Goal: Task Accomplishment & Management: Complete application form

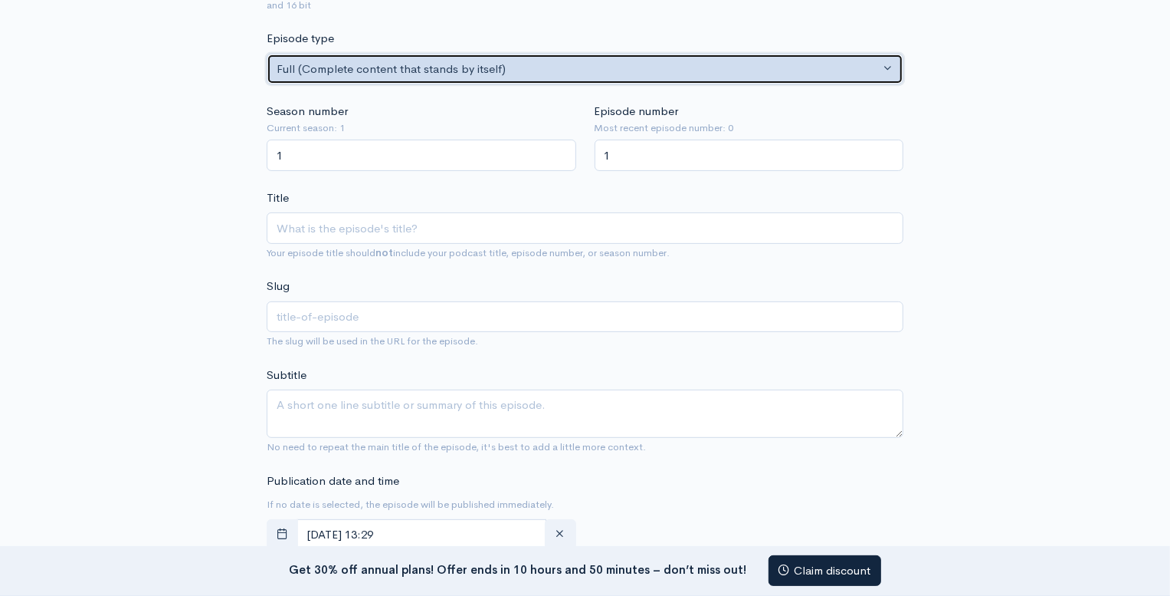
scroll to position [261, 0]
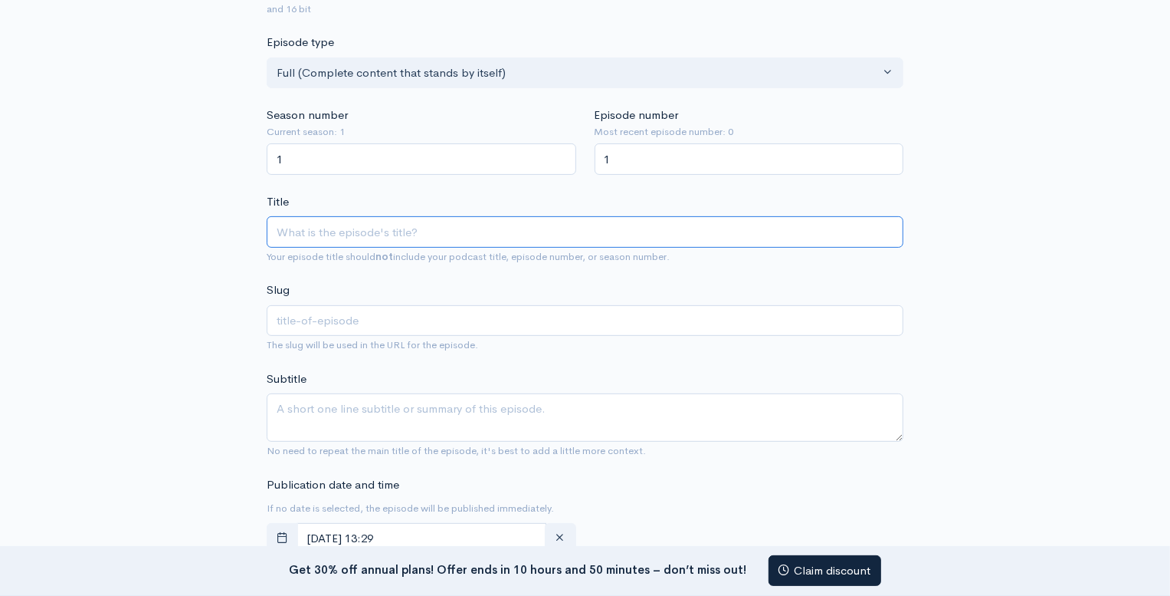
click at [341, 229] on input "Title" at bounding box center [585, 231] width 637 height 31
paste input "The Hidden Costs of Manual Customer Service"
type input "The Hidden Costs of Manual Customer Service"
type input "the-hidden-costs-of-manual-customer-service"
type input "The Hidden Costs of Manual Customer Service"
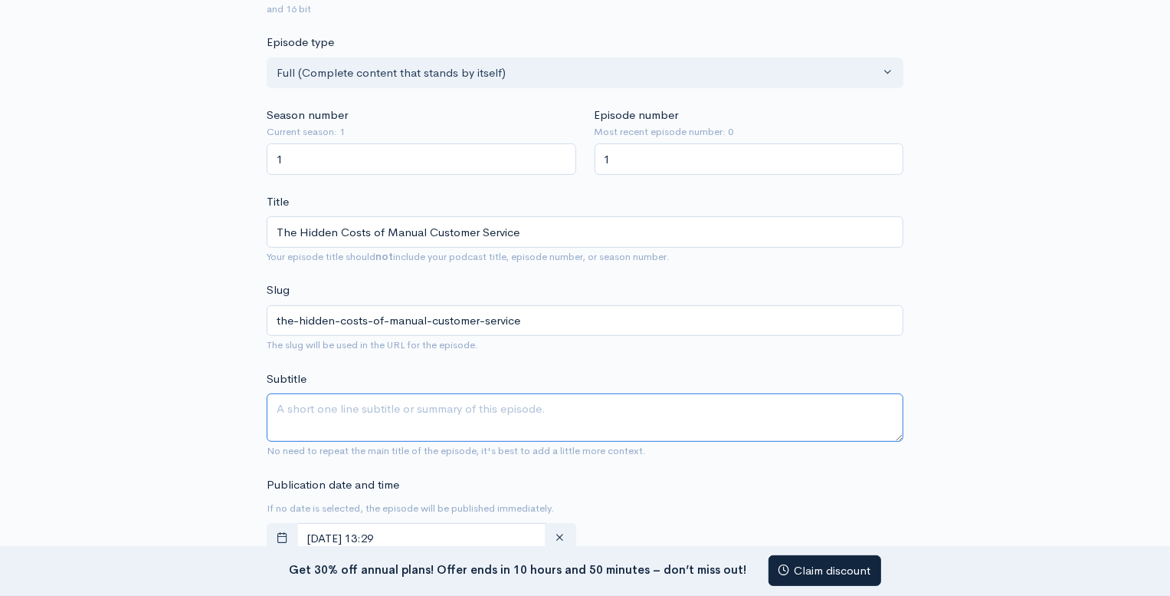
click at [394, 413] on textarea "Subtitle" at bounding box center [585, 417] width 637 height 48
paste textarea "Unveiling the True Price of Inefficiency"
type textarea "Unveiling the True Price of Inefficiency"
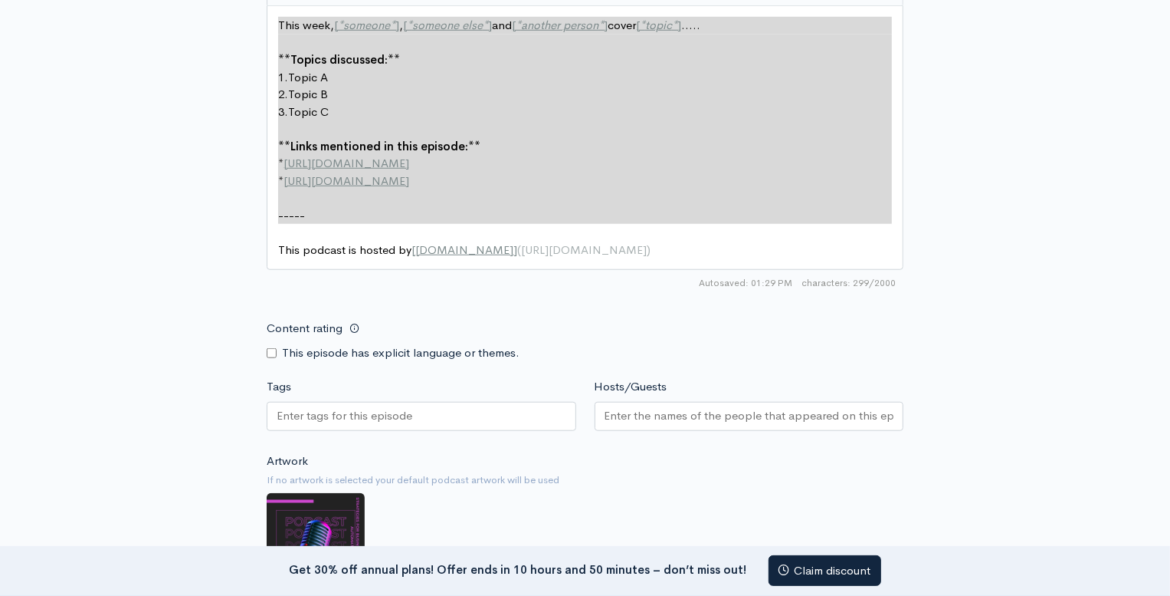
scroll to position [901, 0]
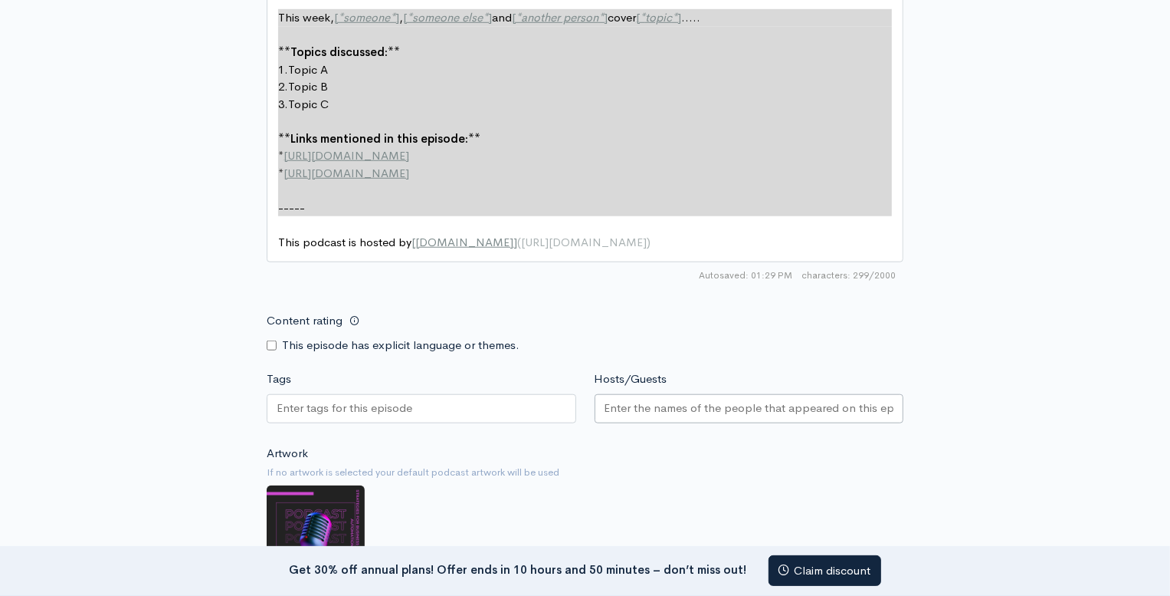
click at [636, 405] on input "Hosts/Guests" at bounding box center [750, 408] width 290 height 18
paste input "text"
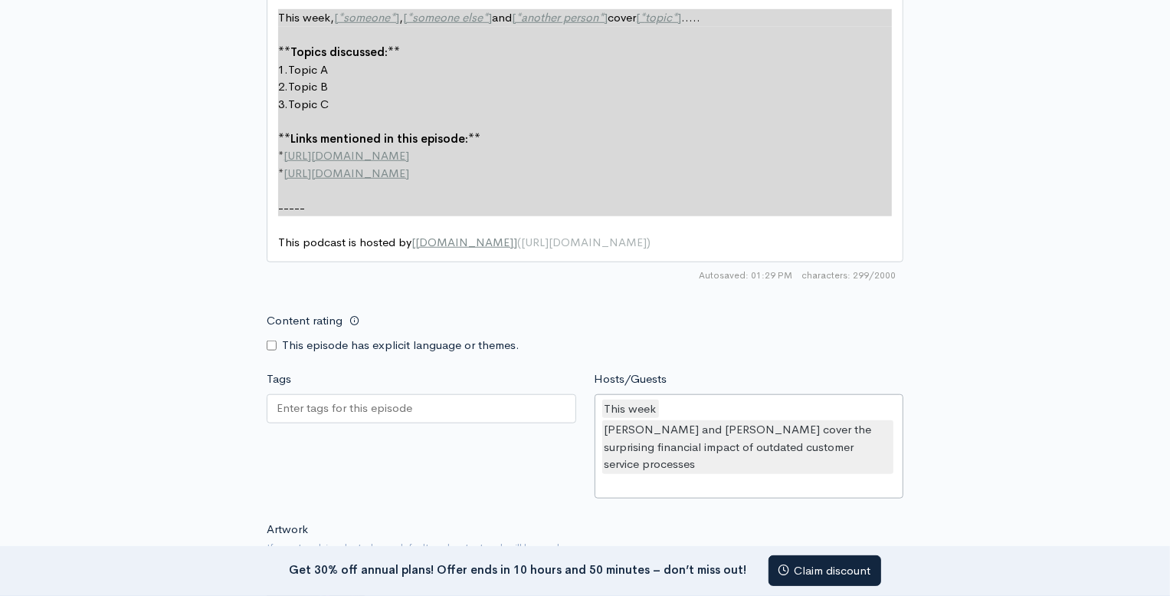
click at [668, 409] on div "This week [PERSON_NAME] and [PERSON_NAME] cover the surprising financial impact…" at bounding box center [750, 446] width 310 height 105
drag, startPoint x: 622, startPoint y: 406, endPoint x: 608, endPoint y: 405, distance: 14.6
click at [589, 405] on div "Hosts/Guests This week,[PERSON_NAME] and [PERSON_NAME] cover the surprising fin…" at bounding box center [750, 436] width 328 height 133
drag, startPoint x: 639, startPoint y: 405, endPoint x: 640, endPoint y: 432, distance: 26.8
click at [639, 405] on div "This week" at bounding box center [630, 408] width 57 height 19
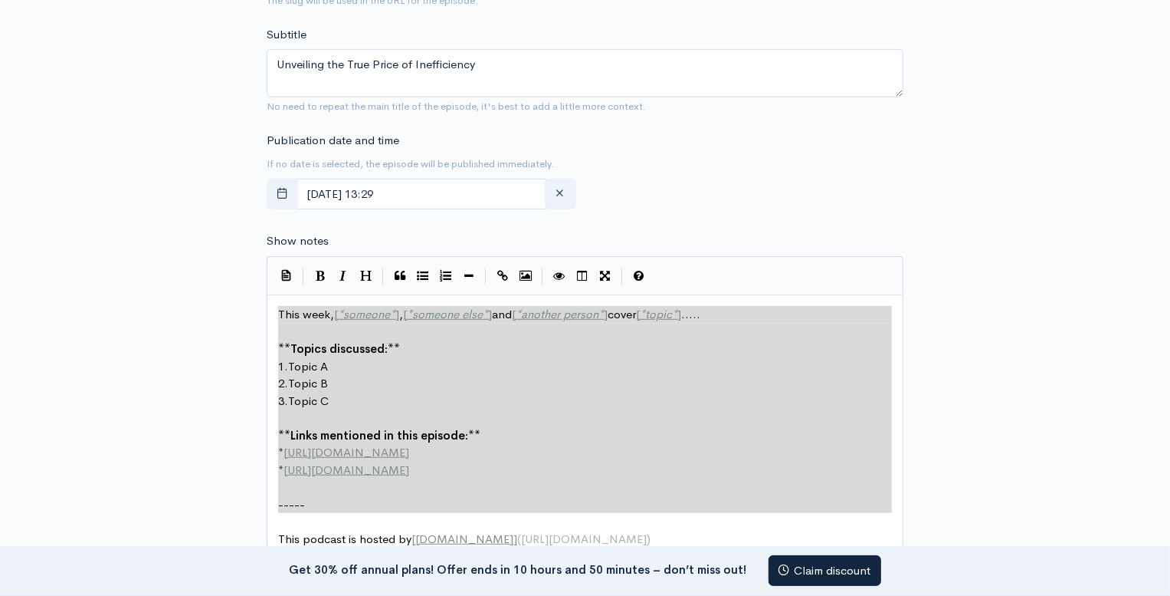
scroll to position [613, 0]
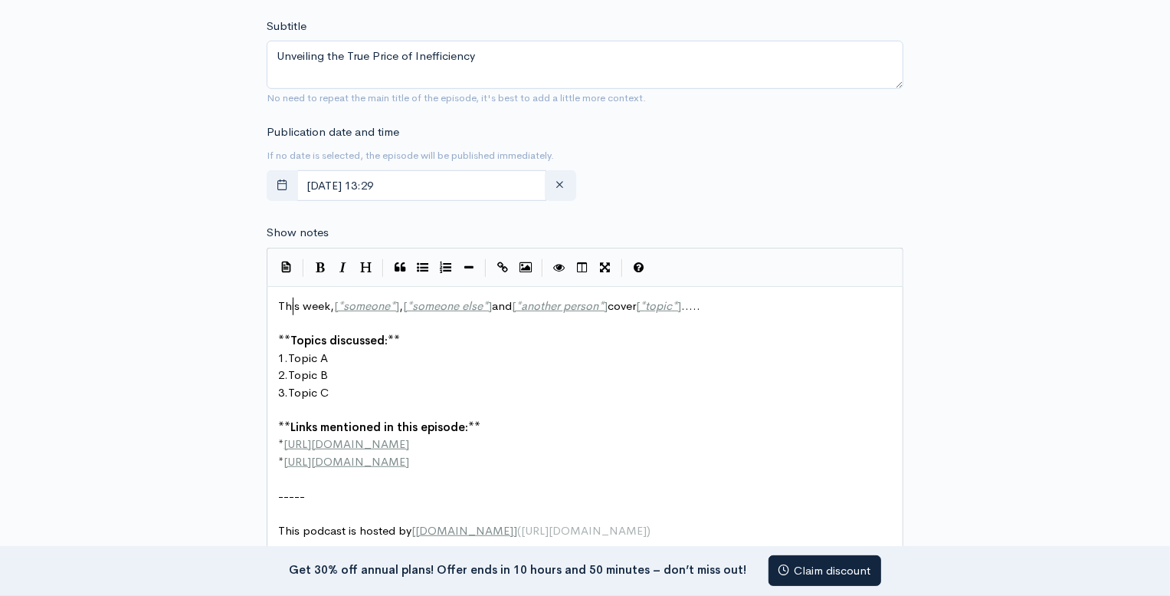
click at [293, 307] on span "This week, [ * someone * ] , [ * someone else * ] and [ * another person * ] co…" at bounding box center [489, 305] width 422 height 15
type textarea "This"
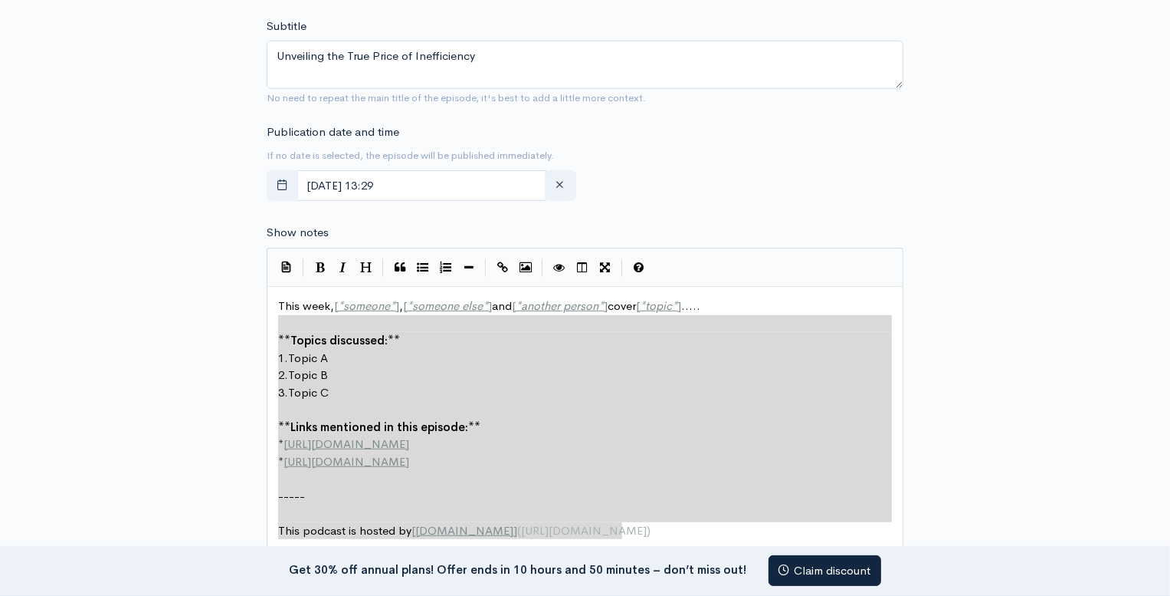
type textarea "This week, [*someone*], [*someone else*] and [*another person*] cover [*topic*]…"
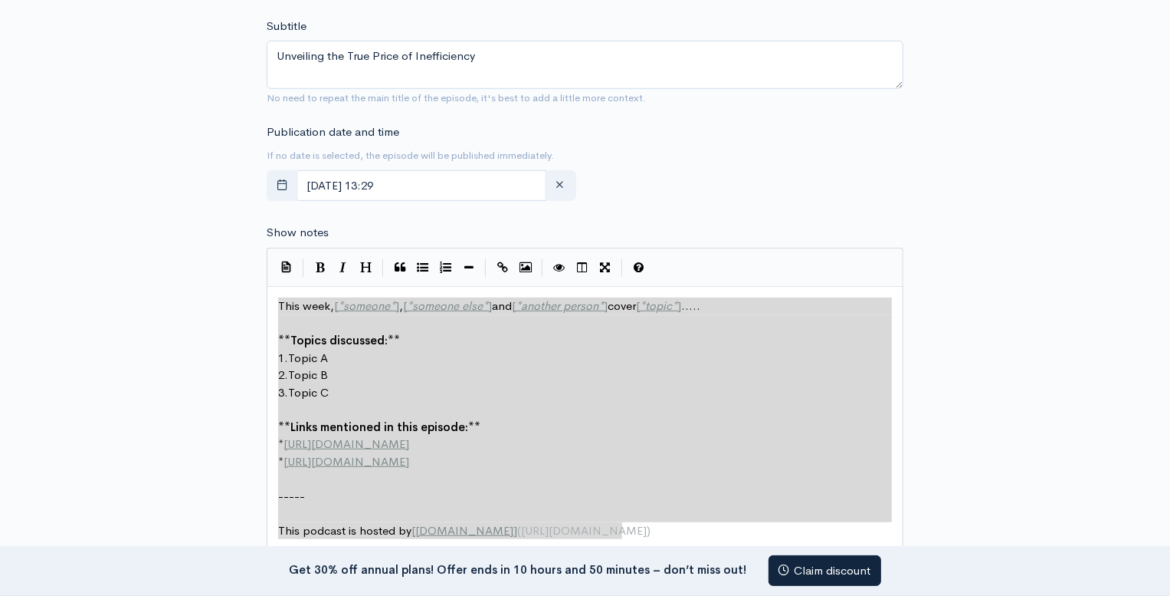
drag, startPoint x: 643, startPoint y: 531, endPoint x: 276, endPoint y: 308, distance: 429.6
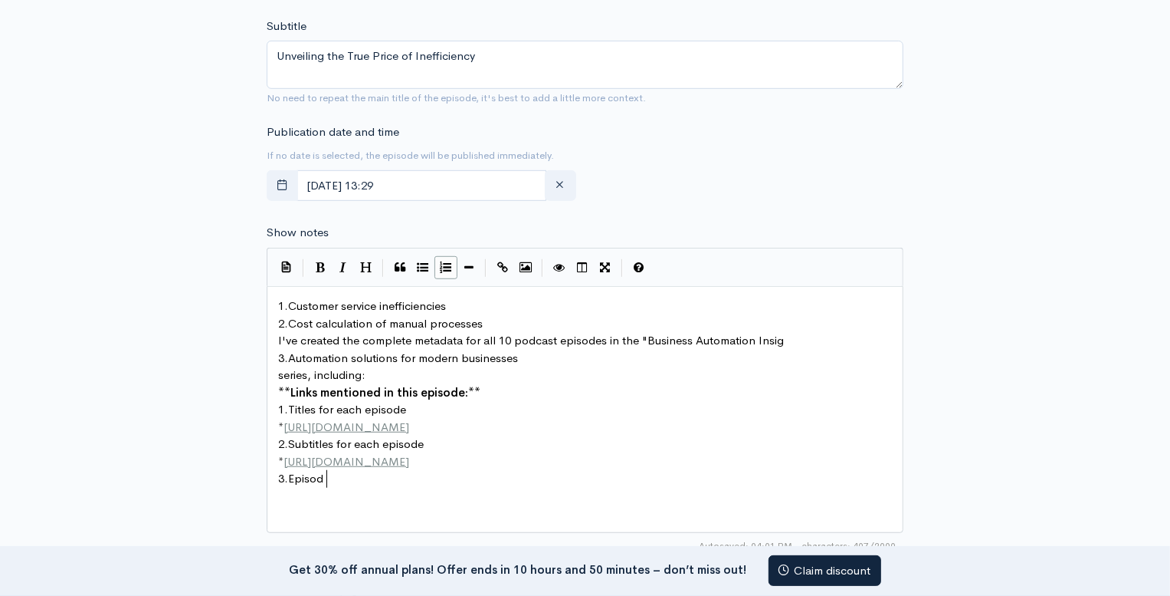
click at [552, 398] on pre "** Links mentioned in this episode: **" at bounding box center [585, 393] width 620 height 18
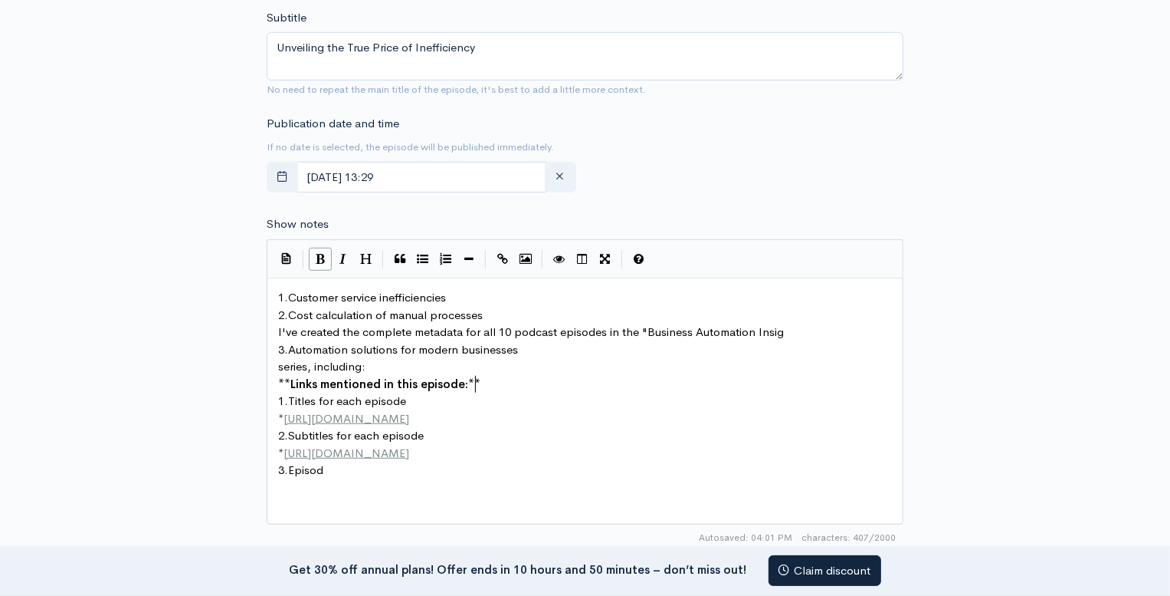
click at [530, 461] on pre "3. Episod" at bounding box center [585, 470] width 620 height 18
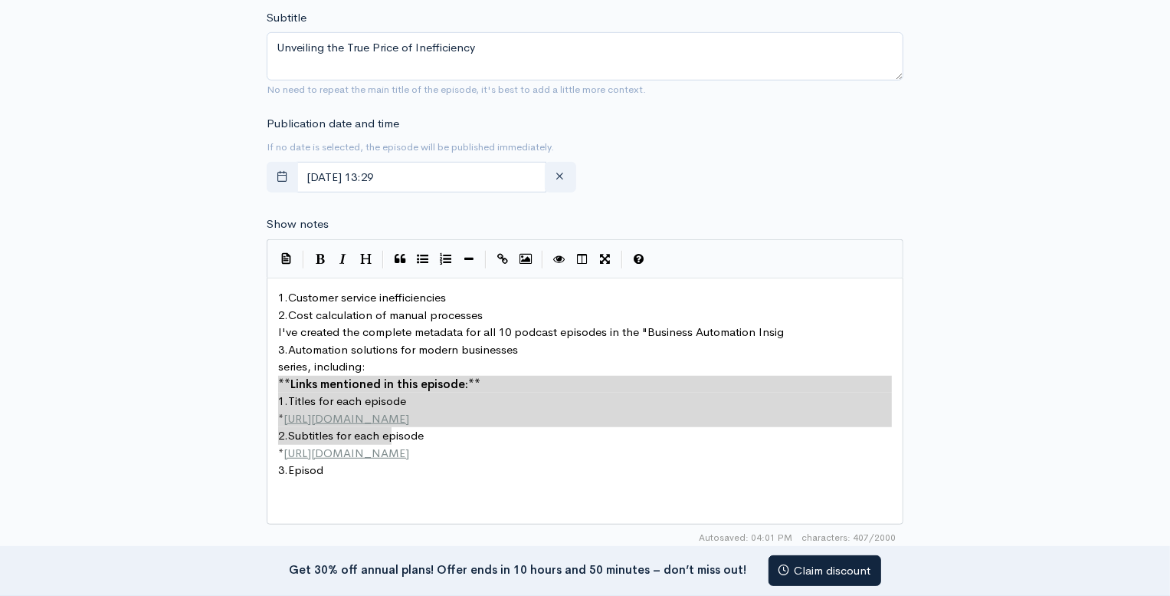
type textarea "**Links mentioned in this episode:** 1. Titles for each episode * [URL][DOMAIN_…"
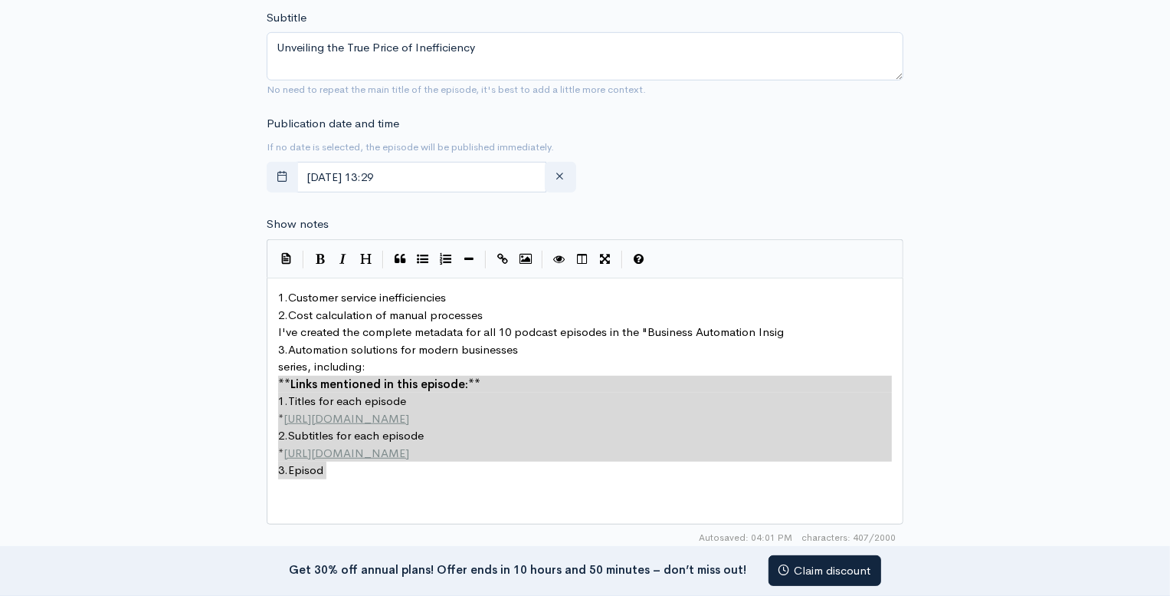
drag, startPoint x: 286, startPoint y: 385, endPoint x: 440, endPoint y: 482, distance: 182.2
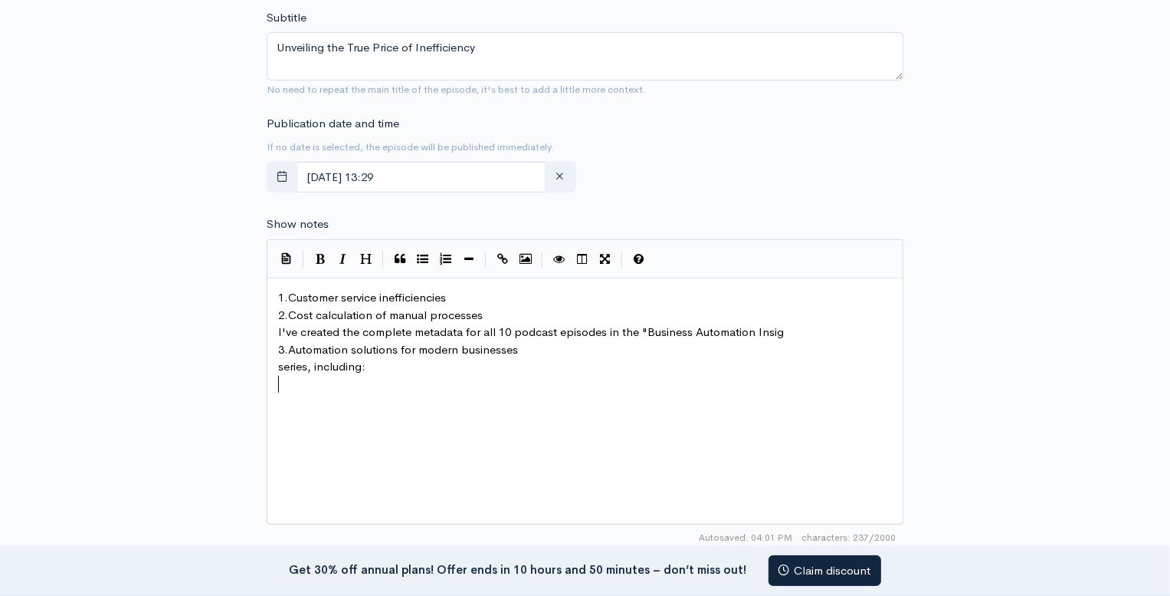
click at [484, 435] on div "x 1. Customer service inefficiencies 2. Cost calculation of manual processes I'…" at bounding box center [604, 420] width 658 height 268
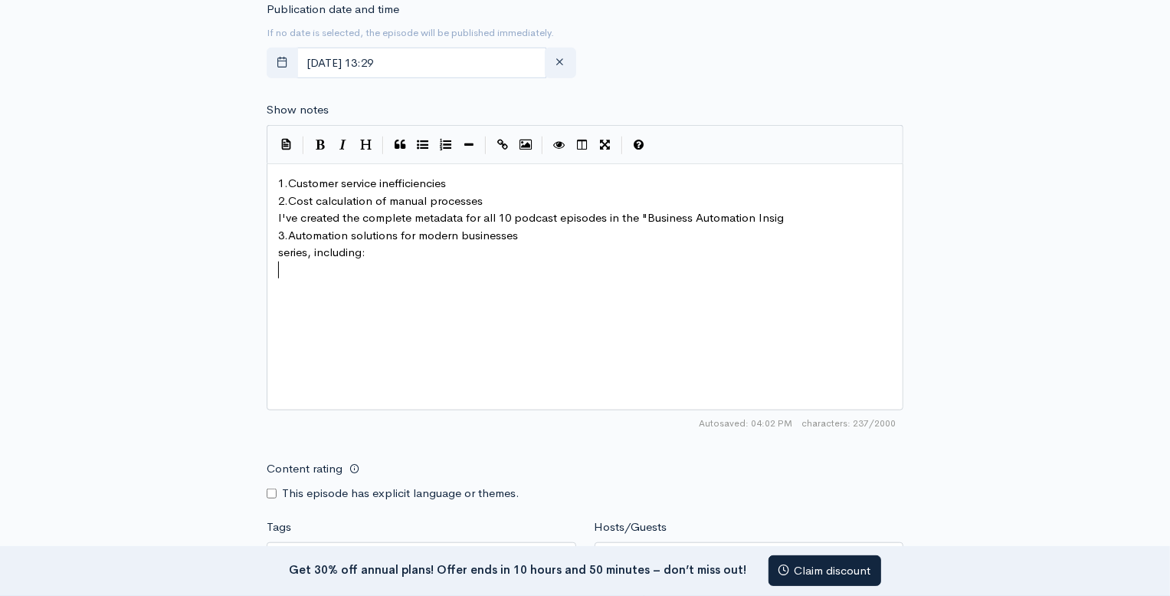
scroll to position [730, 0]
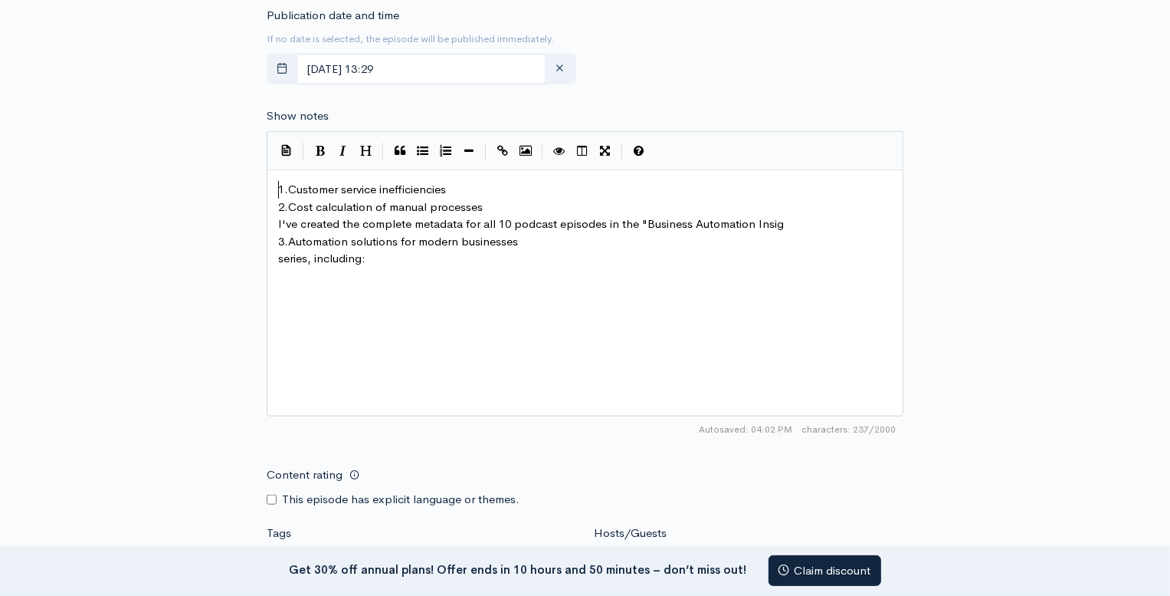
drag, startPoint x: 277, startPoint y: 185, endPoint x: 287, endPoint y: 205, distance: 22.6
click at [277, 185] on pre "1. Customer service inefficiencies" at bounding box center [585, 190] width 620 height 18
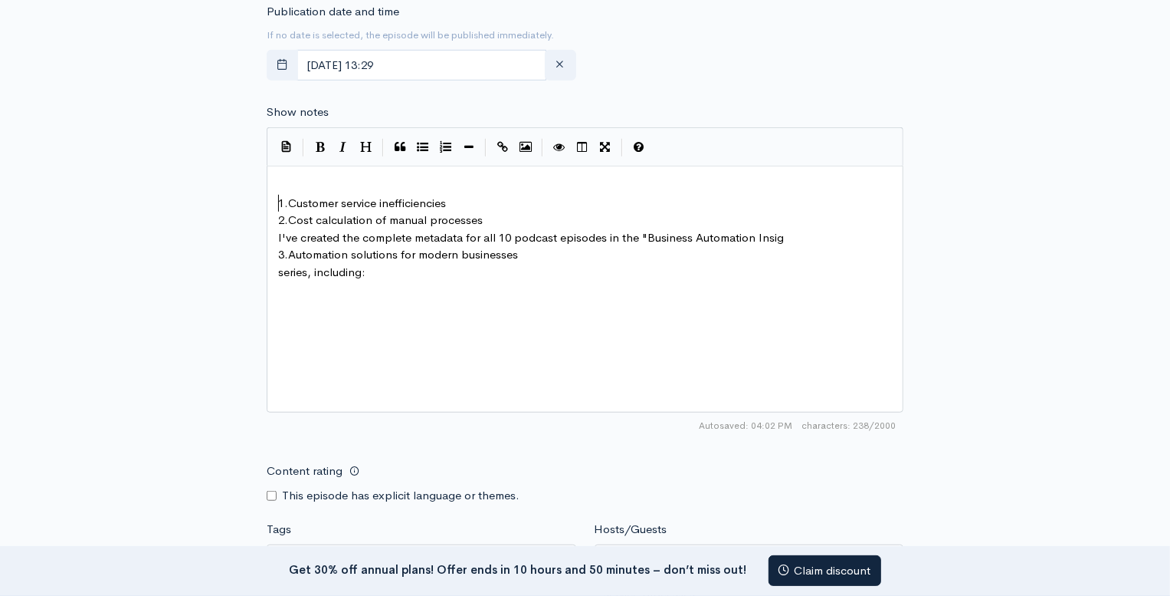
scroll to position [735, 0]
click at [285, 183] on pre "​" at bounding box center [585, 185] width 620 height 18
click at [481, 300] on div "x ** Topics discussed: ** 1. Customer service inefficiencies 2. Cost calculatio…" at bounding box center [604, 306] width 658 height 268
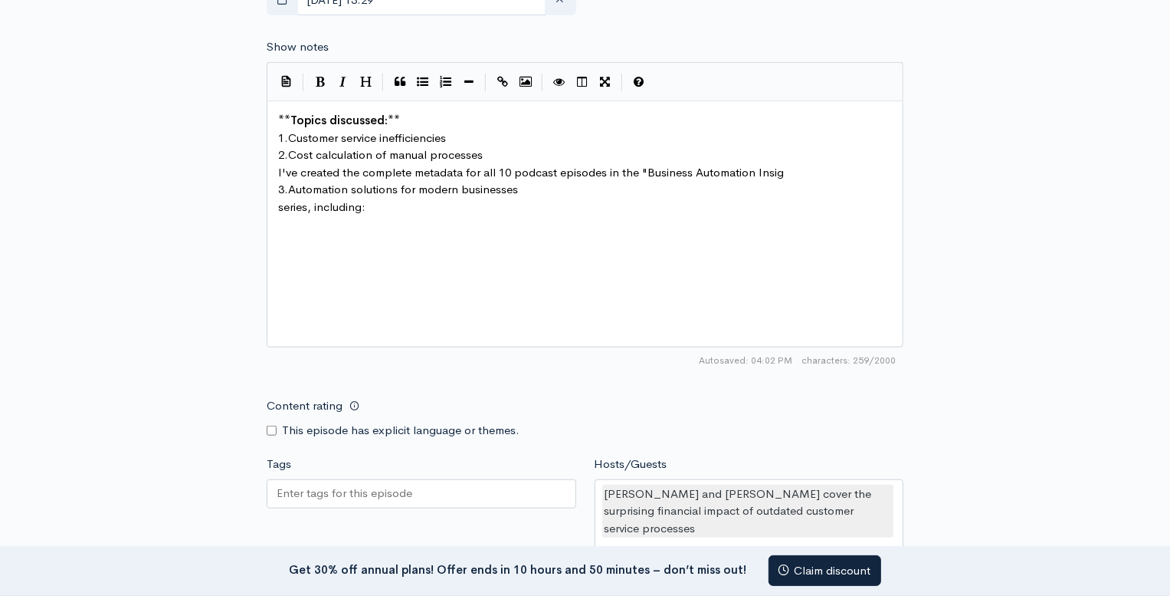
scroll to position [820, 0]
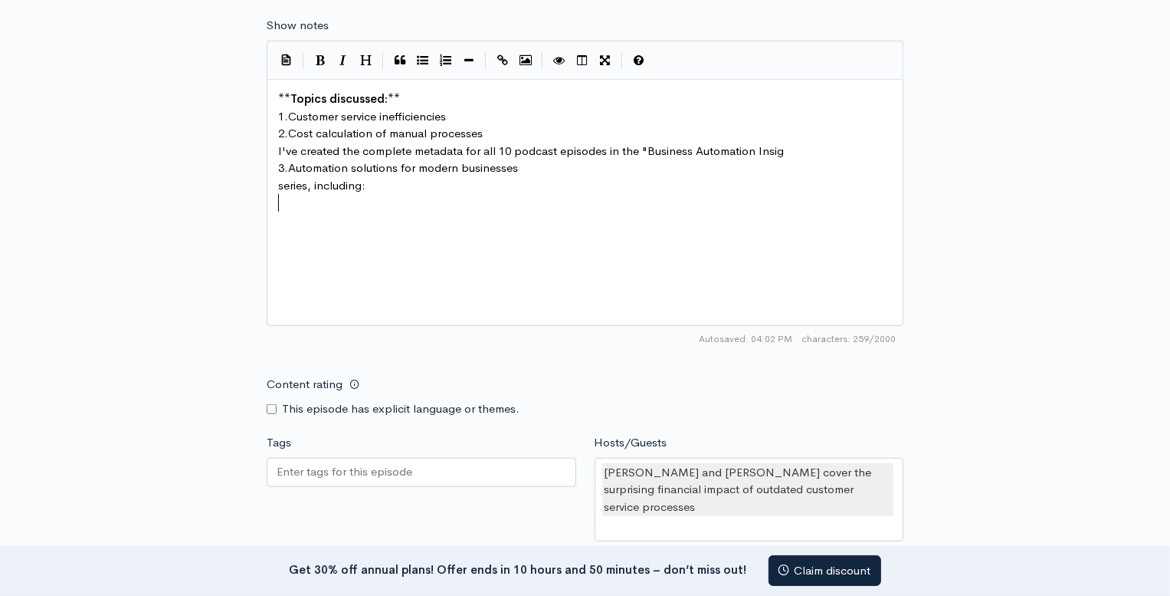
click at [317, 471] on input "Tags" at bounding box center [346, 472] width 138 height 18
paste input "#CustomerService #Automation #BusinessEfficiency #ROI #MOLA"
type input "#CustomerService #Automation #BusinessEfficiency #ROI #MOLA"
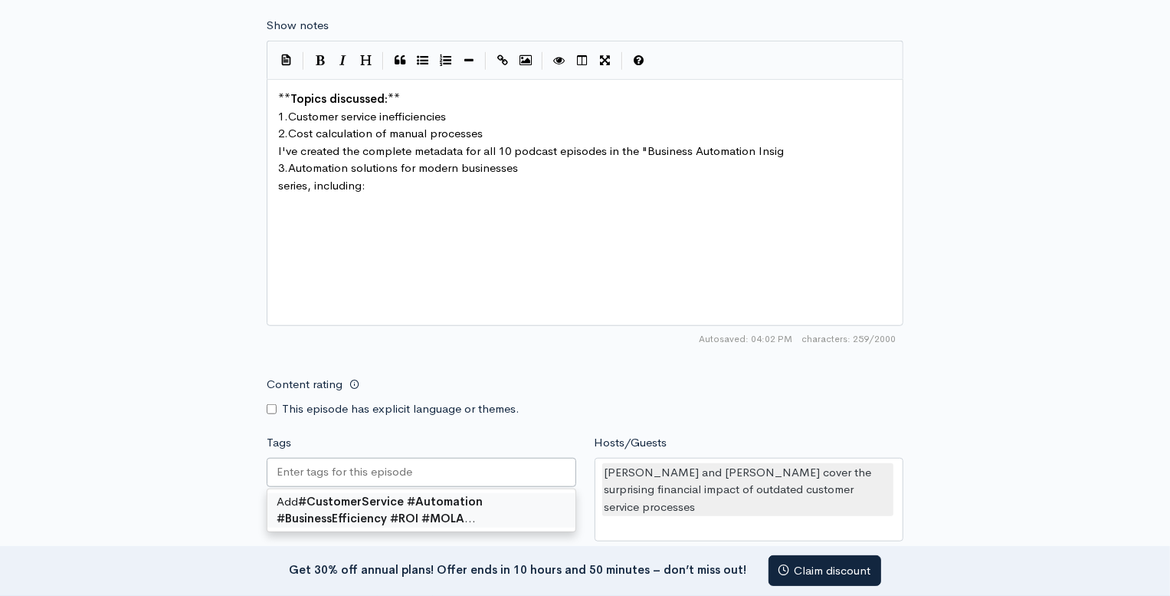
scroll to position [0, 0]
drag, startPoint x: 354, startPoint y: 507, endPoint x: 307, endPoint y: 501, distance: 47.1
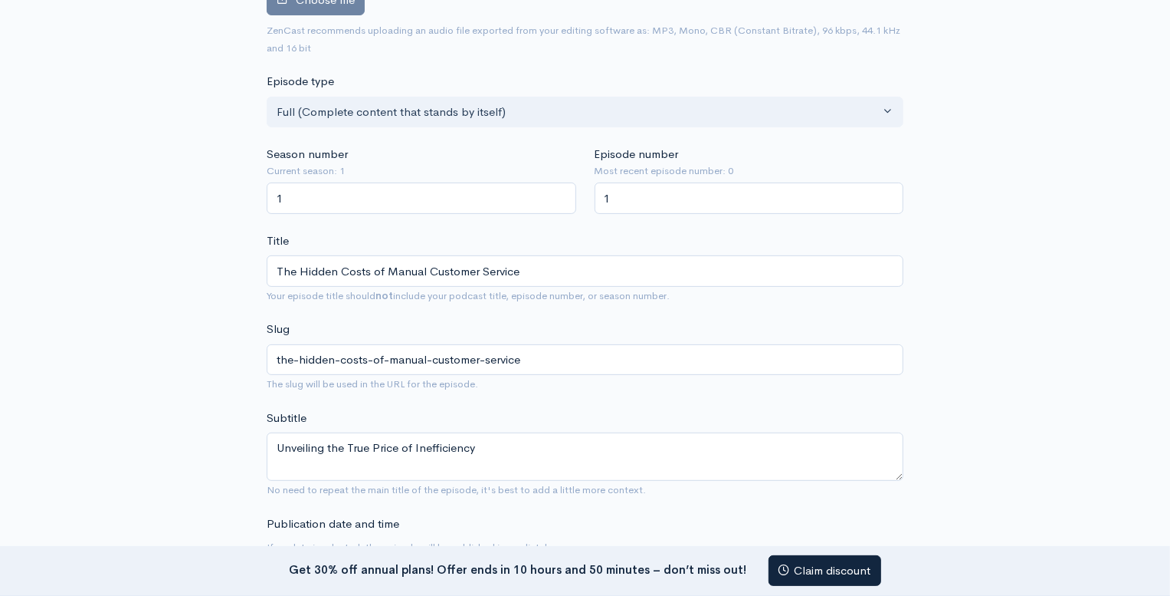
scroll to position [213, 0]
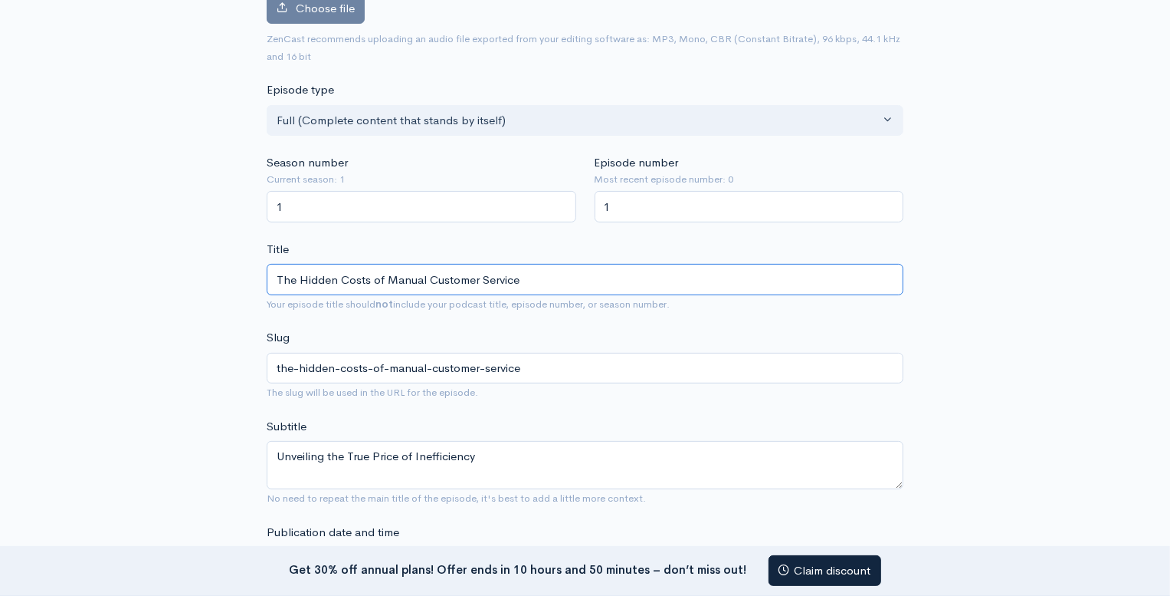
drag, startPoint x: 540, startPoint y: 281, endPoint x: 277, endPoint y: 277, distance: 263.7
click at [277, 277] on input "The Hidden Costs of Manual Customer Service" at bounding box center [585, 279] width 637 height 31
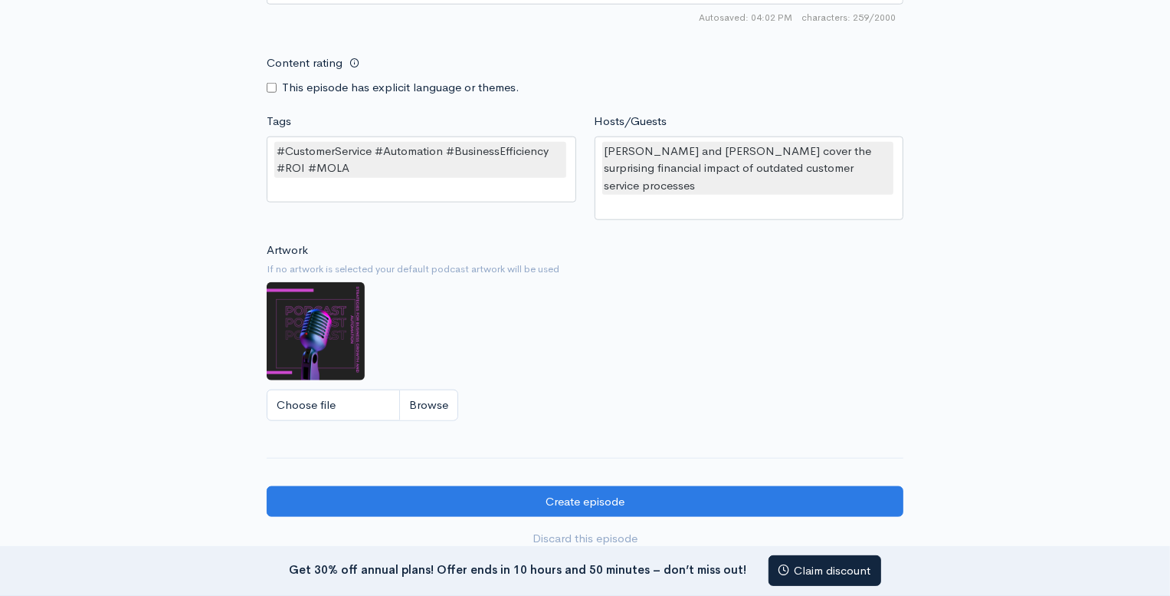
scroll to position [1147, 0]
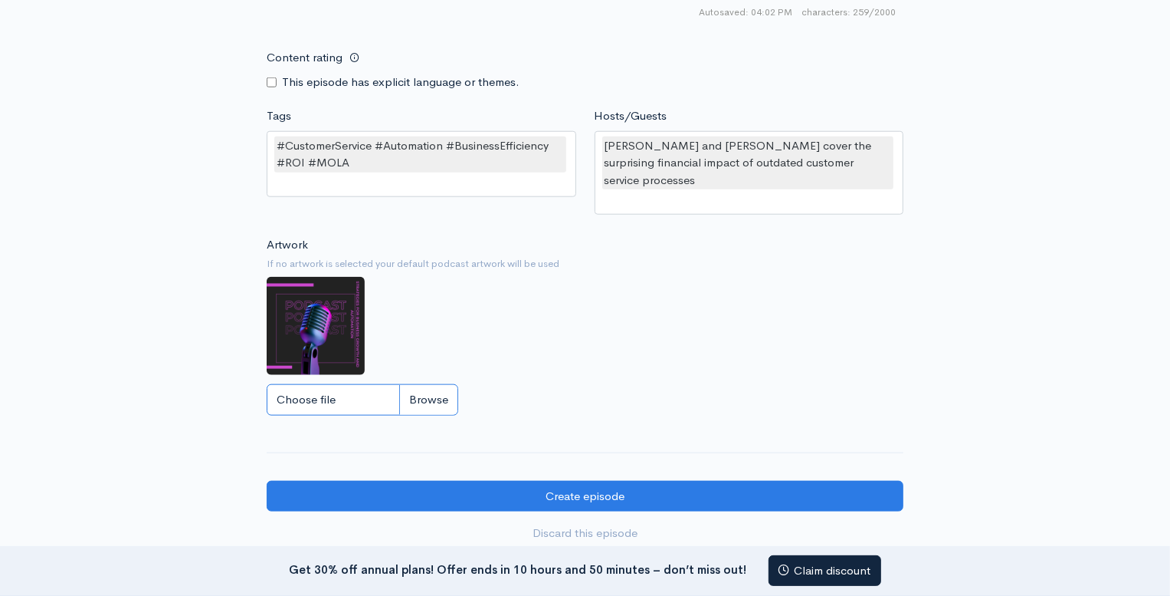
click at [434, 398] on input "Choose file" at bounding box center [363, 399] width 192 height 31
click at [433, 394] on input "Choose file" at bounding box center [363, 399] width 192 height 31
type input "C:\fakepath\1 MOLA Podcast The Hidden Costs of Manual Customer Service.png"
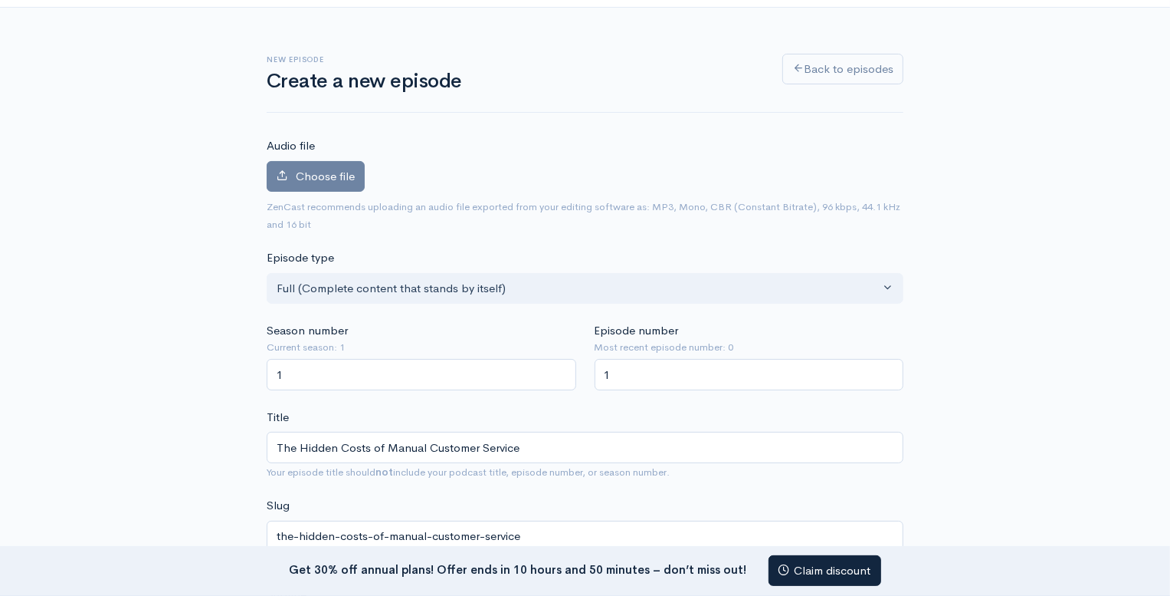
scroll to position [0, 0]
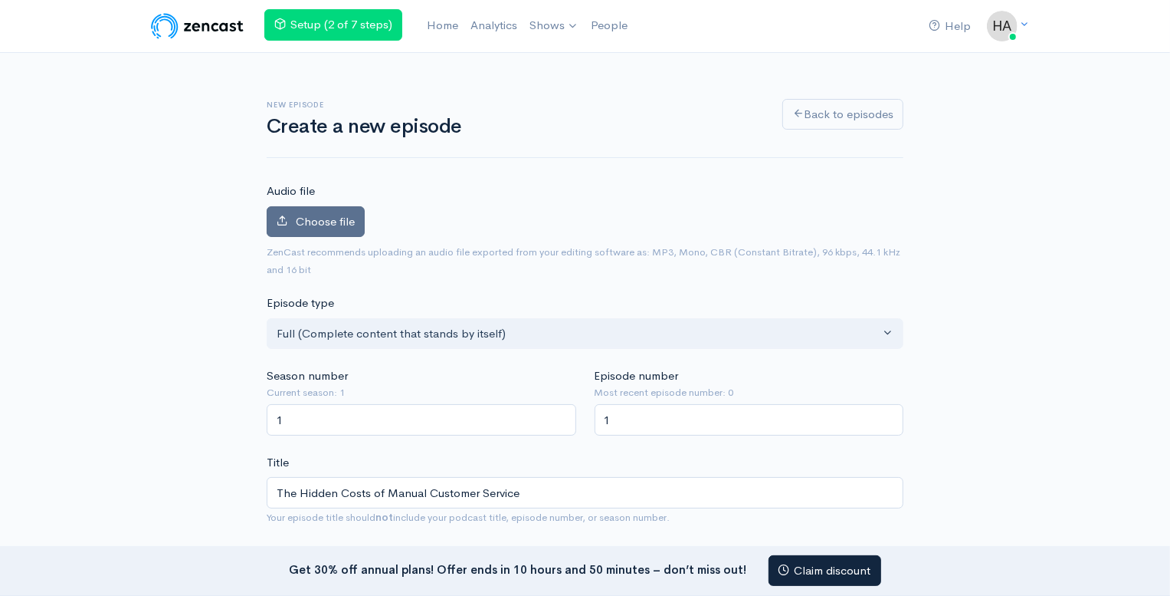
click at [315, 219] on span "Choose file" at bounding box center [325, 221] width 59 height 15
click at [0, 0] on input "Choose file" at bounding box center [0, 0] width 0 height 0
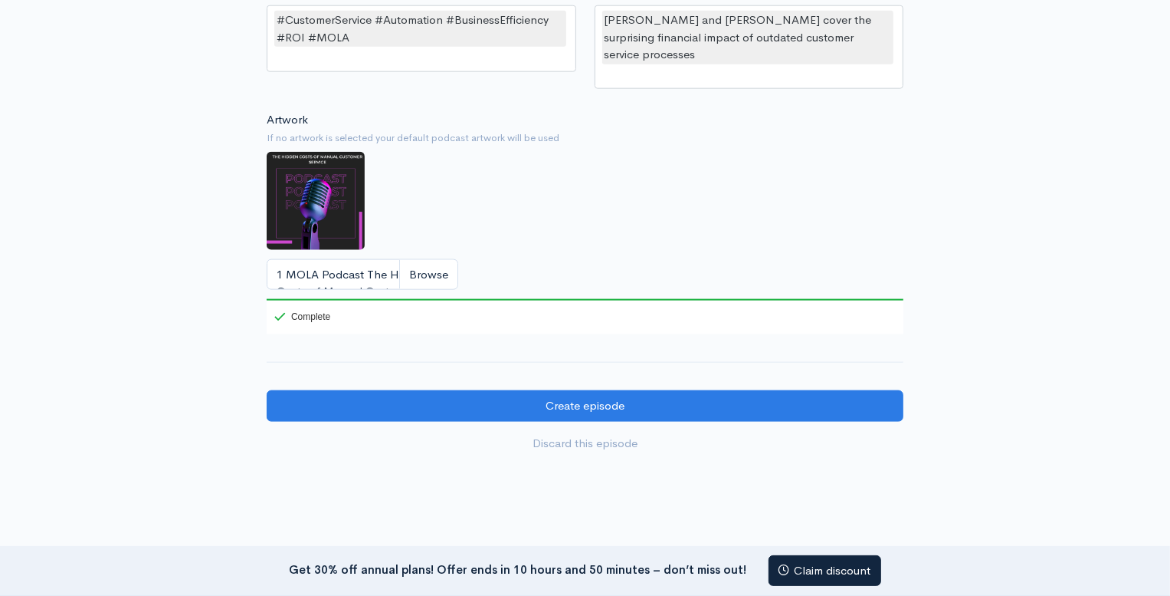
scroll to position [1437, 0]
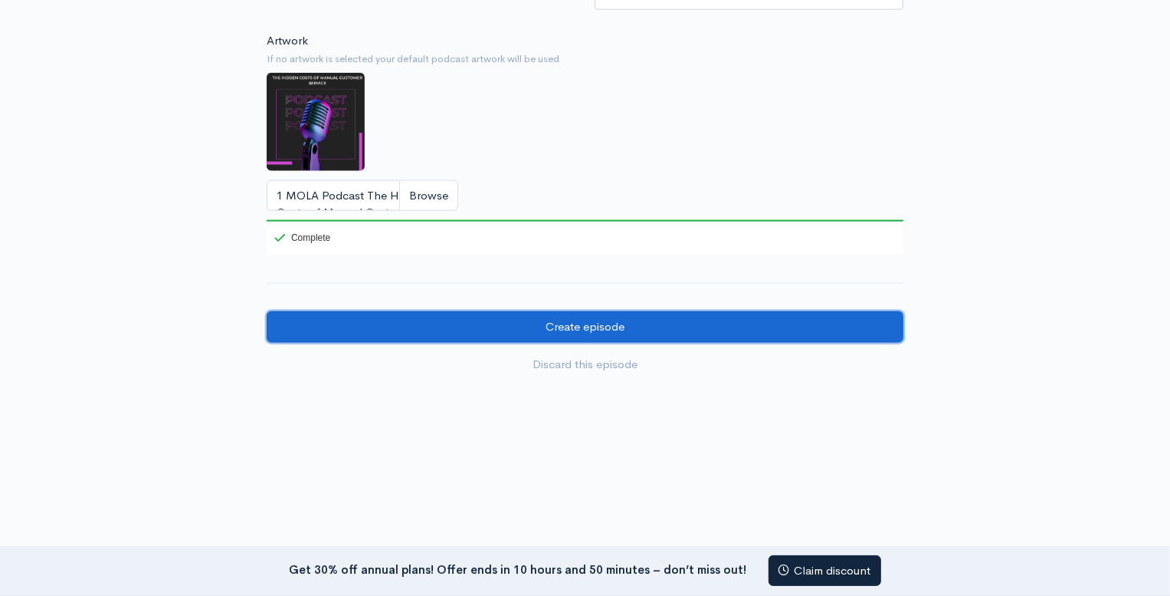
click at [591, 327] on input "Create episode" at bounding box center [585, 326] width 637 height 31
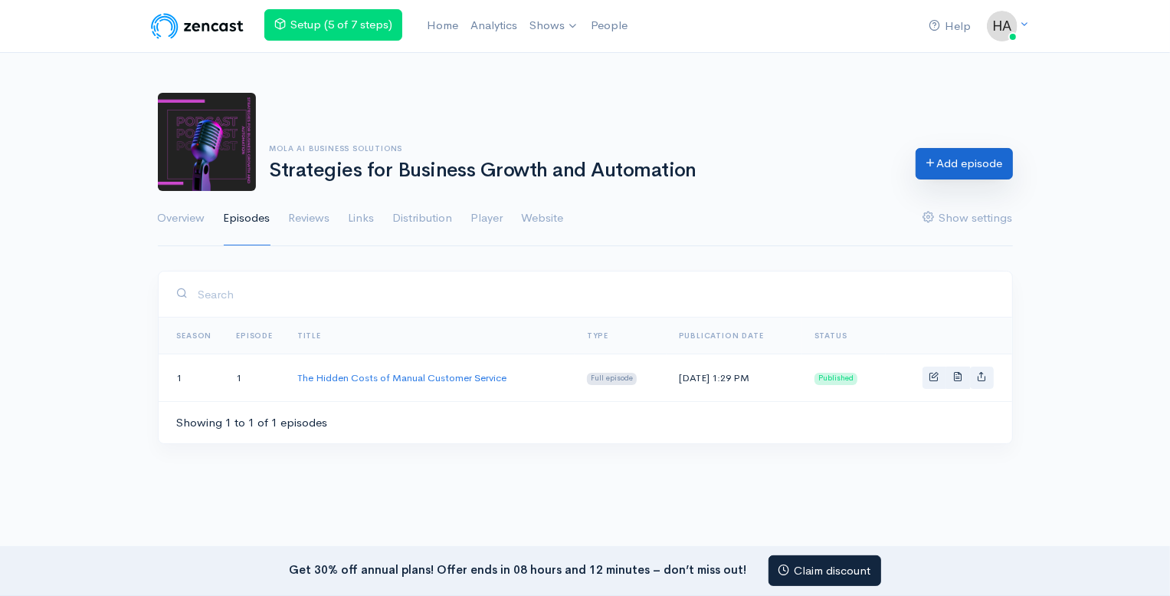
click at [961, 162] on link "Add episode" at bounding box center [964, 163] width 97 height 31
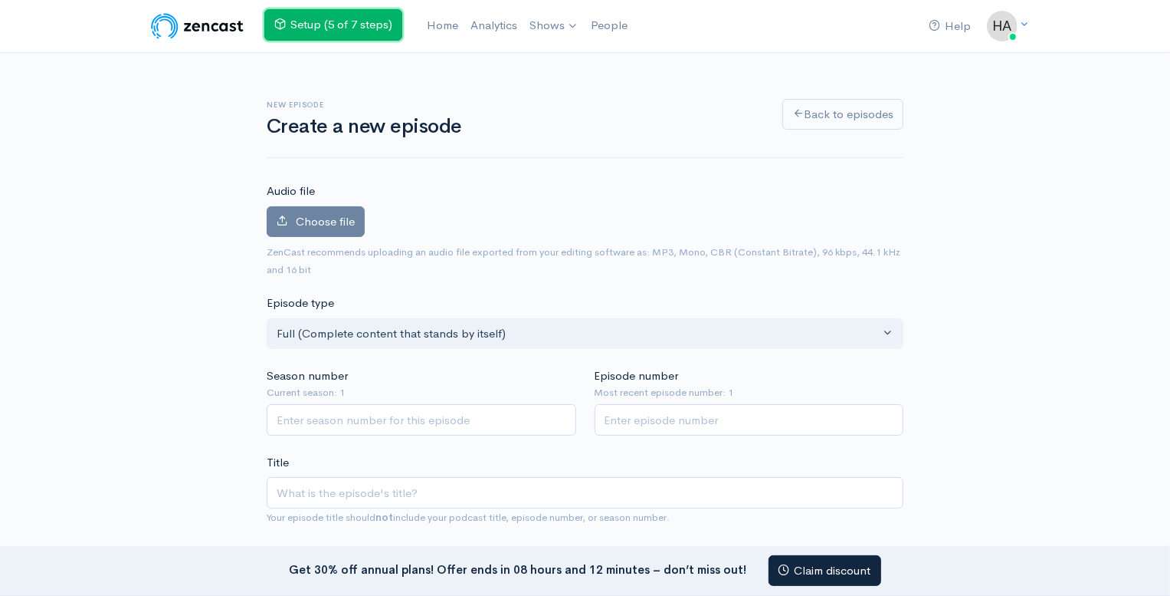
click at [333, 25] on link "Setup (5 of 7 steps)" at bounding box center [333, 24] width 138 height 31
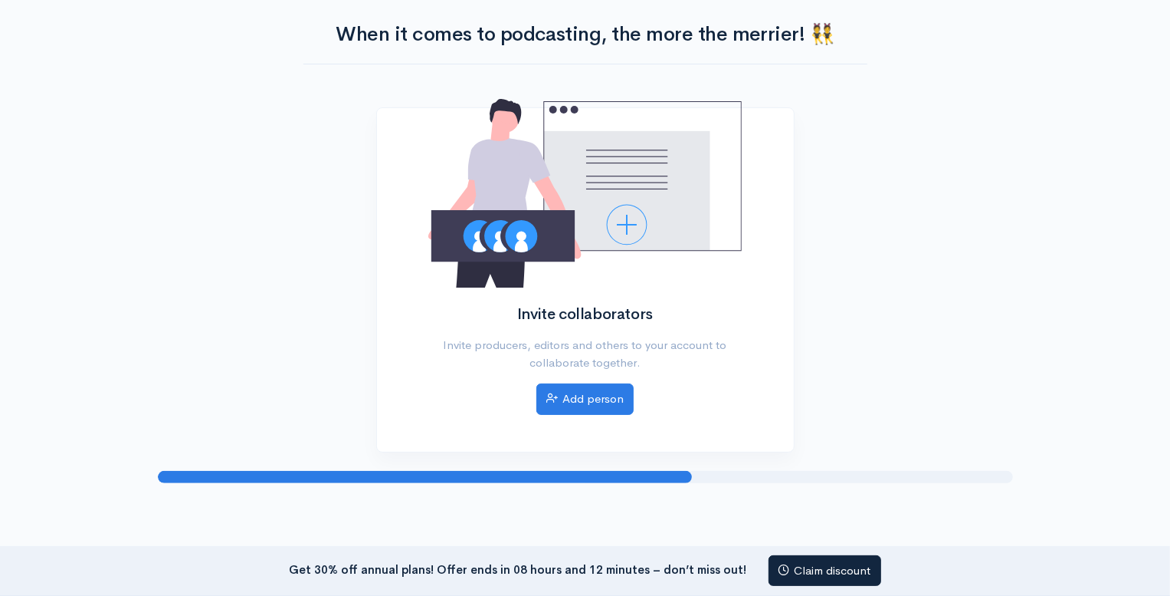
scroll to position [107, 0]
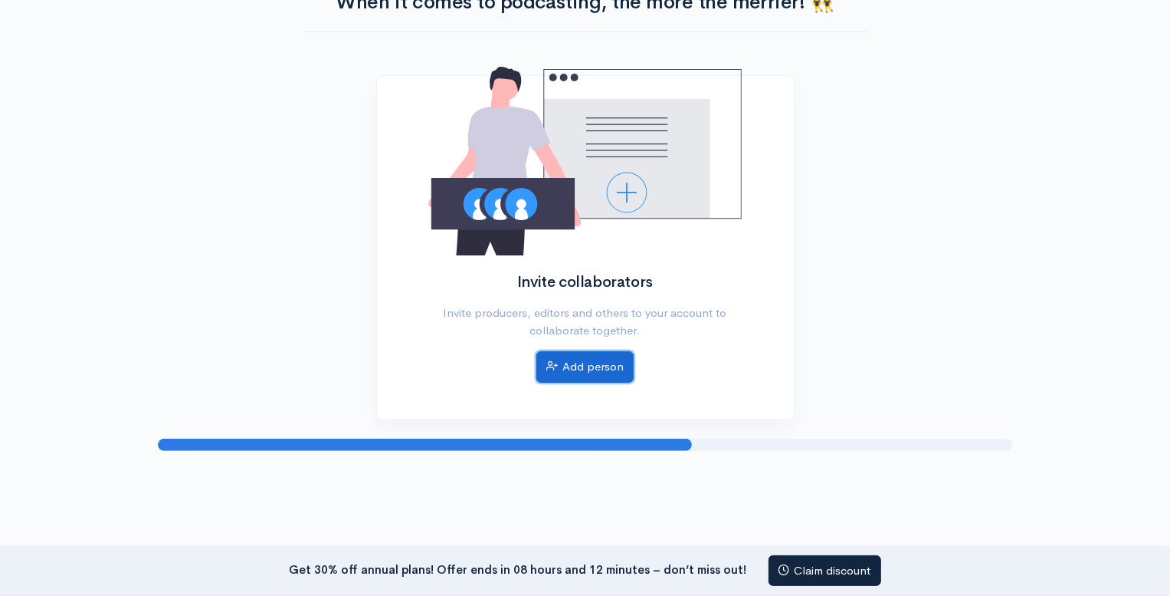
click at [586, 370] on link "Add person" at bounding box center [585, 366] width 97 height 31
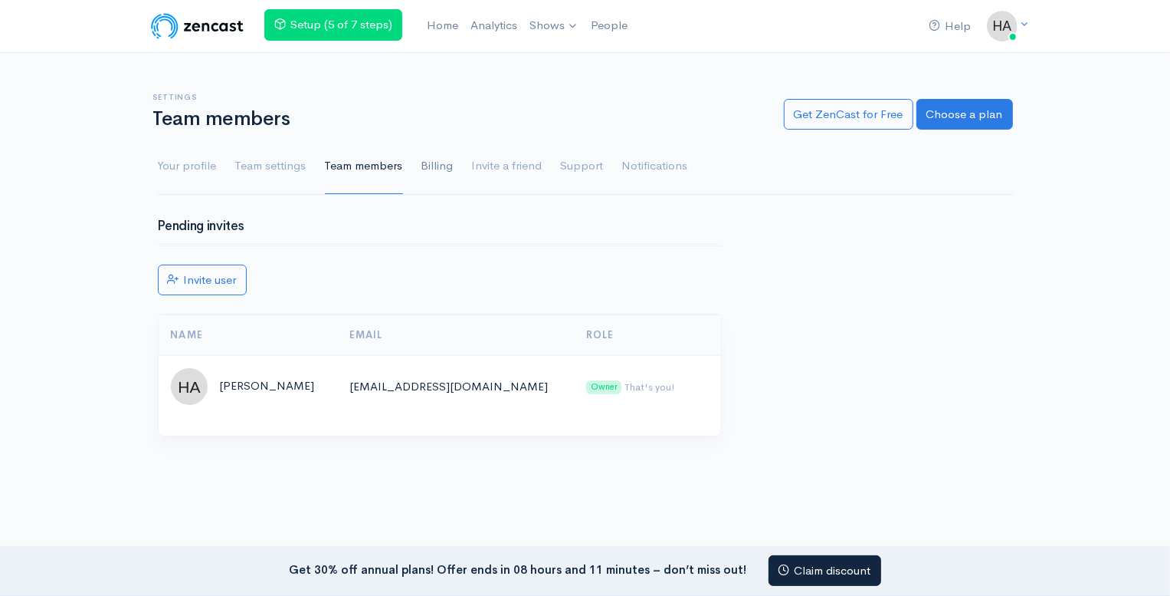
click at [434, 159] on link "Billing" at bounding box center [438, 166] width 32 height 55
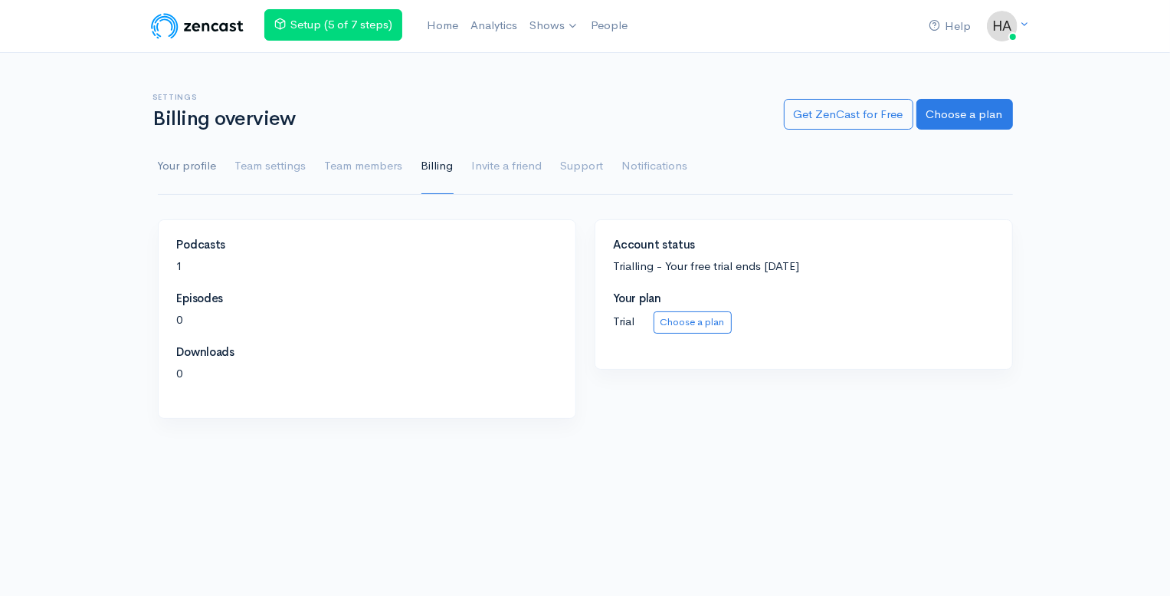
click at [184, 166] on link "Your profile" at bounding box center [187, 166] width 59 height 55
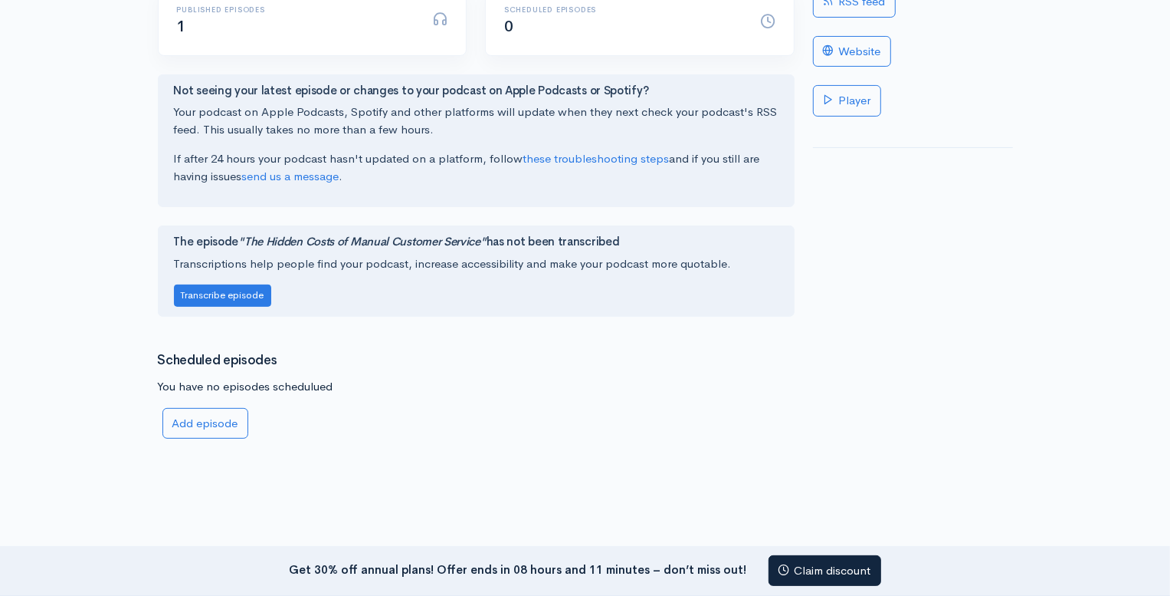
scroll to position [344, 0]
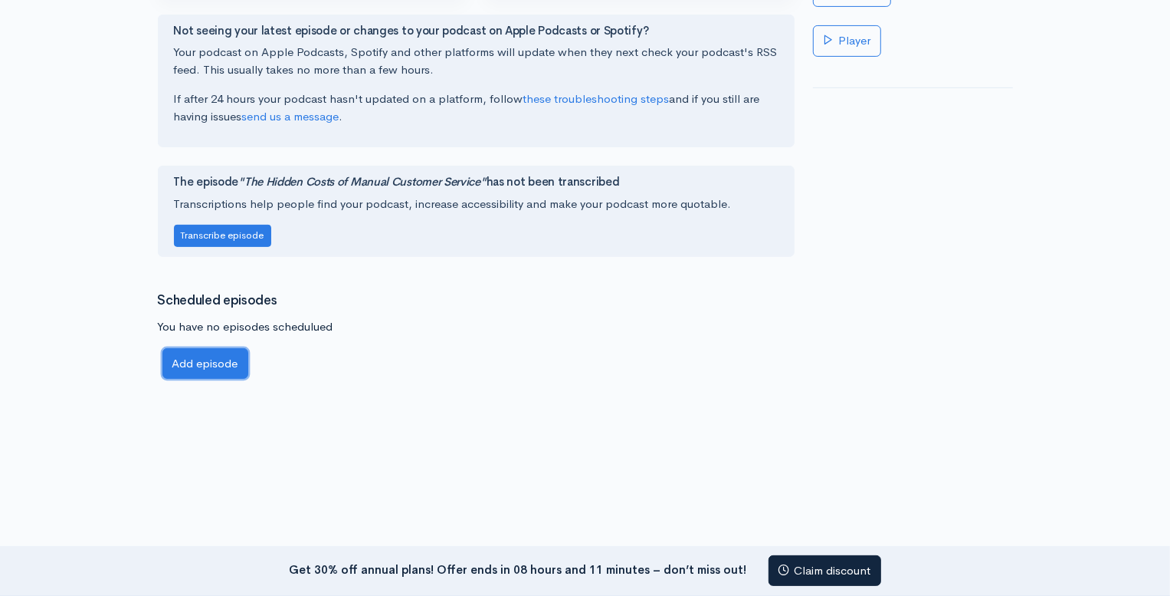
click at [205, 364] on link "Add episode" at bounding box center [205, 363] width 86 height 31
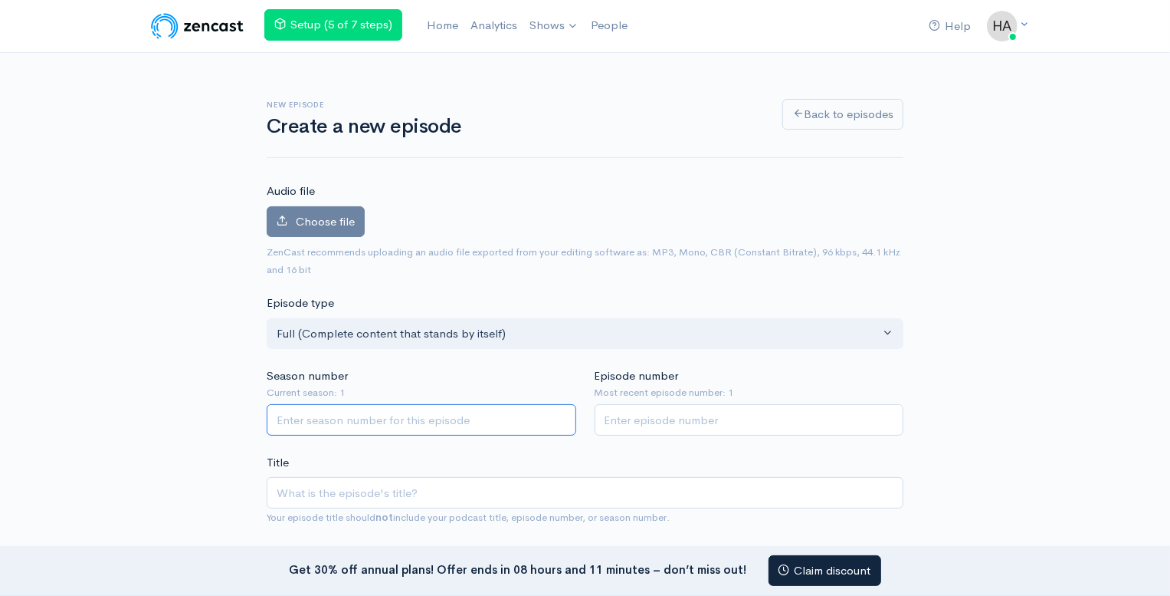
click at [333, 424] on input "Season number" at bounding box center [422, 419] width 310 height 31
type input "1"
click at [667, 419] on input "Episode number" at bounding box center [750, 419] width 310 height 31
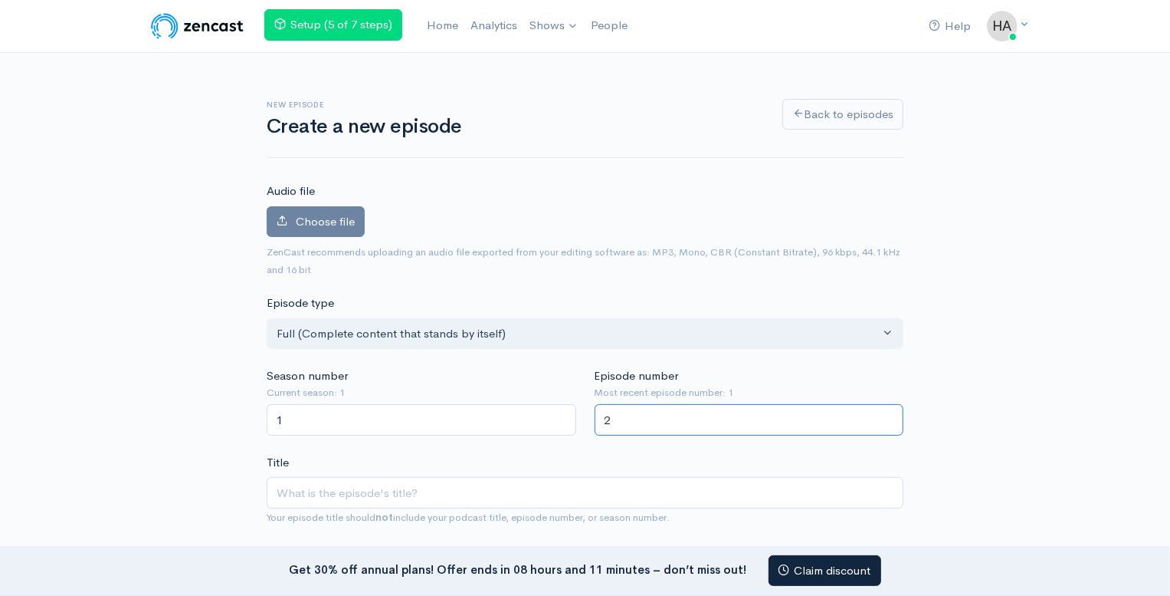
type input "2"
click at [686, 464] on div "Title Your episode title should not include your podcast title, episode number,…" at bounding box center [585, 490] width 637 height 72
click at [346, 488] on input "Title" at bounding box center [585, 492] width 637 height 31
click at [435, 487] on input "Title" at bounding box center [585, 492] width 637 height 31
paste input "Revolutionizing Lead Management with AI"
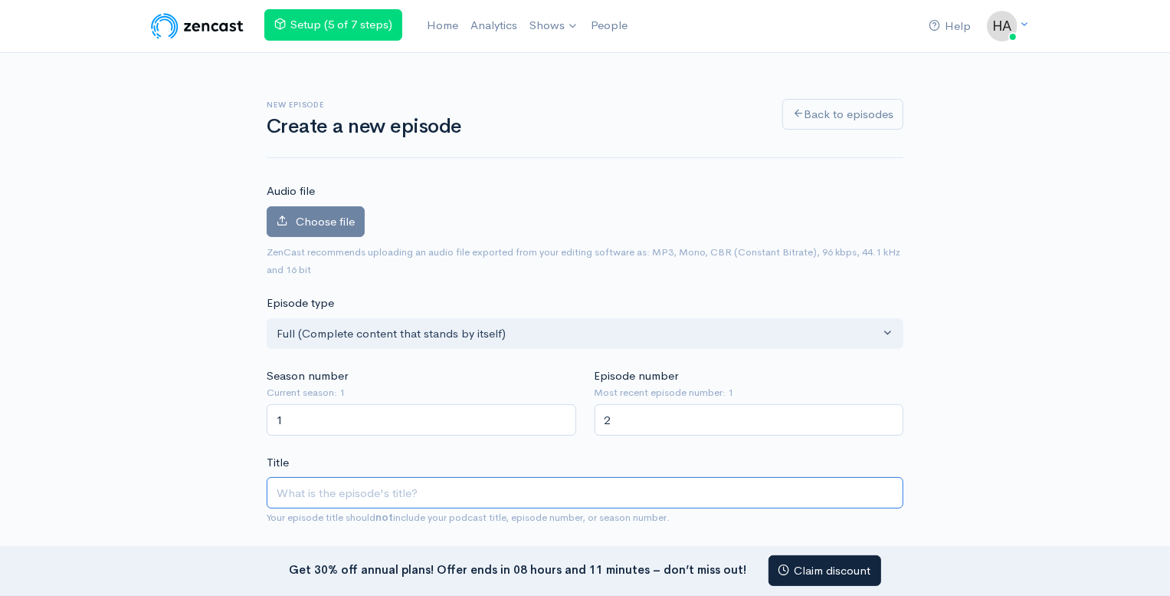
type input "Revolutionizing Lead Management with AI"
type input "revolutionizing-lead-management-with-ai"
type input "Revolutionizing Lead Management with AI"
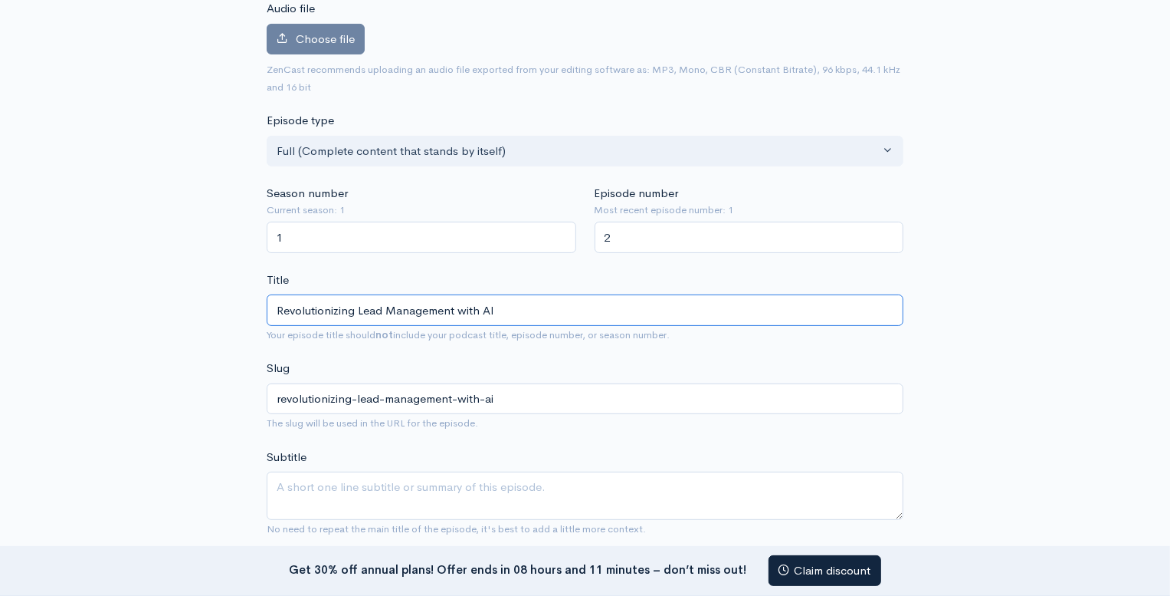
scroll to position [185, 0]
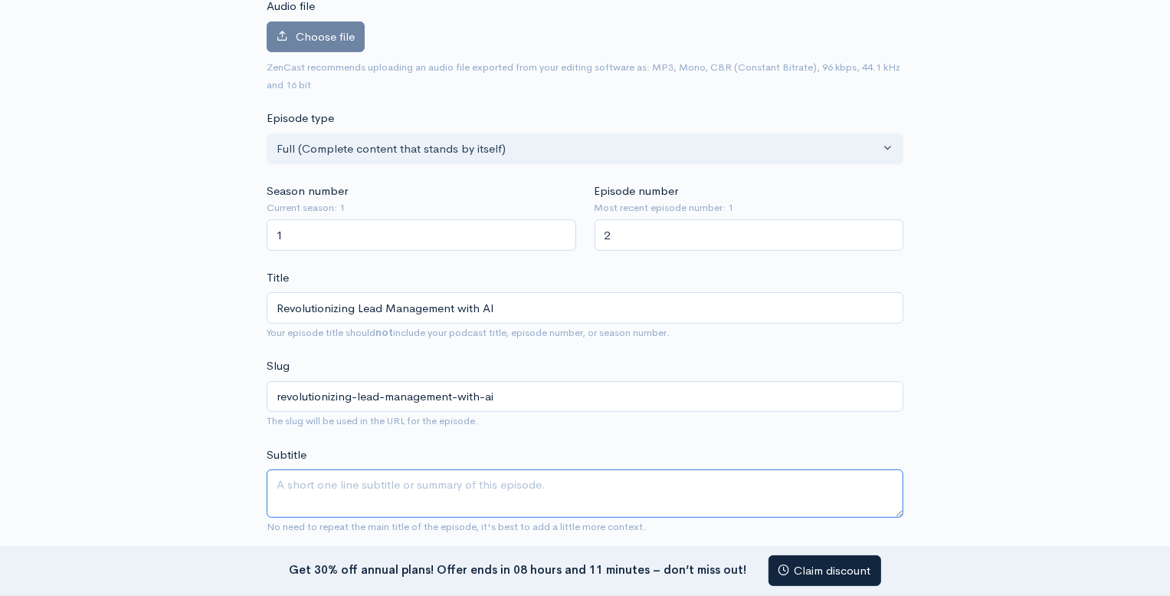
click at [387, 481] on textarea "Subtitle" at bounding box center [585, 493] width 637 height 48
paste textarea "onverting Inquiries into Revenue"
click at [277, 482] on textarea "onverting Inquiries into Revenue" at bounding box center [585, 493] width 637 height 48
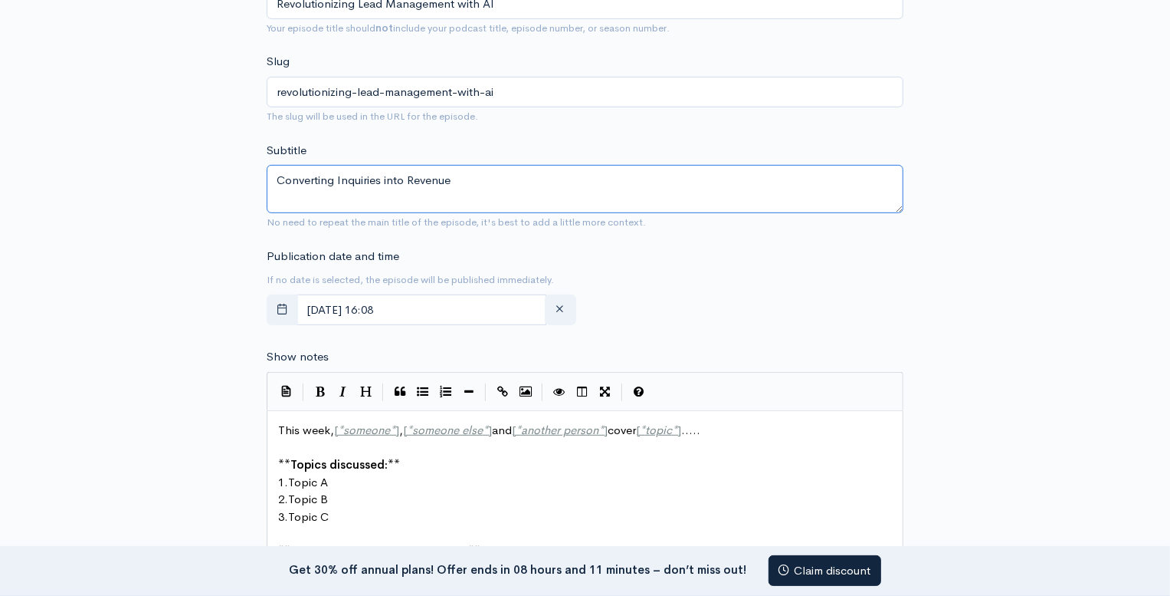
scroll to position [498, 0]
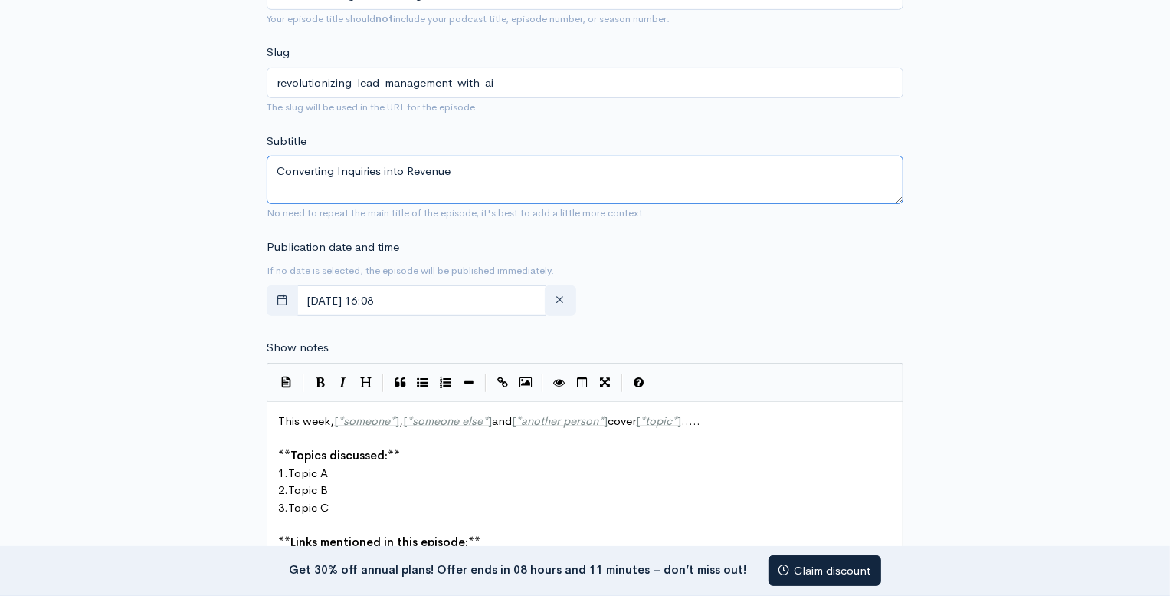
type textarea "Converting Inquiries into Revenue"
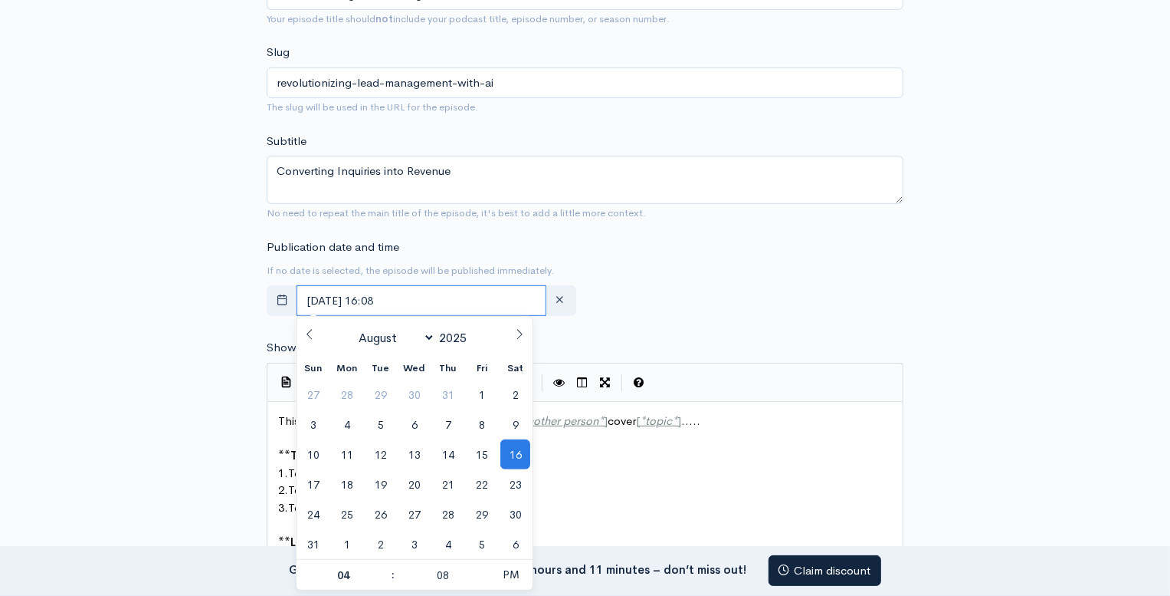
click at [317, 304] on input "August, 16 2025 16:08" at bounding box center [422, 300] width 250 height 31
click at [379, 480] on span "19" at bounding box center [381, 484] width 30 height 30
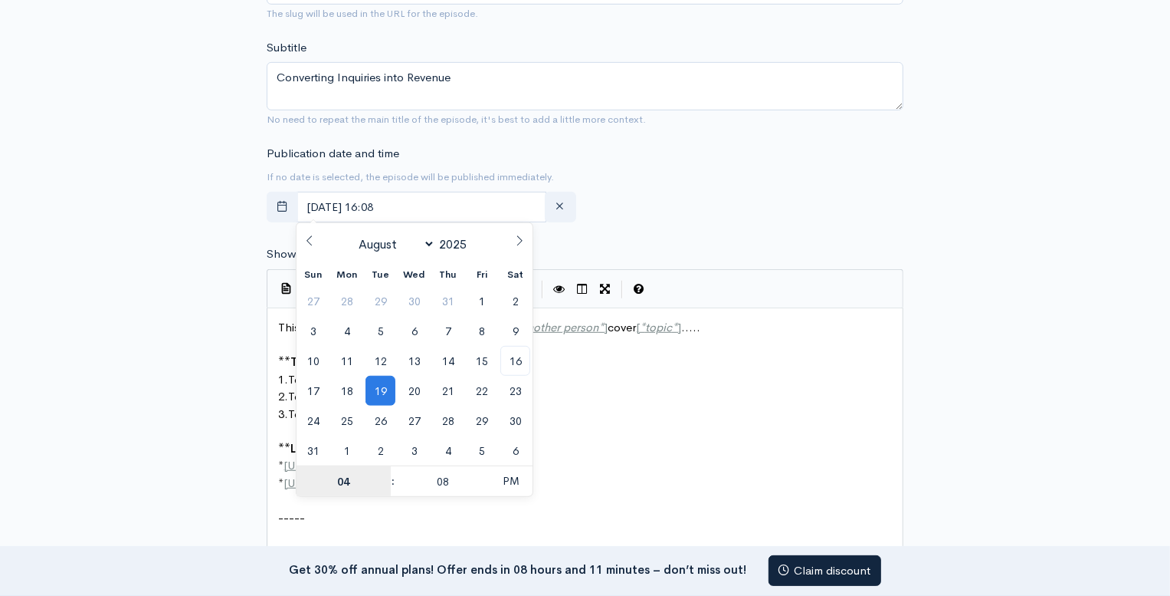
scroll to position [604, 0]
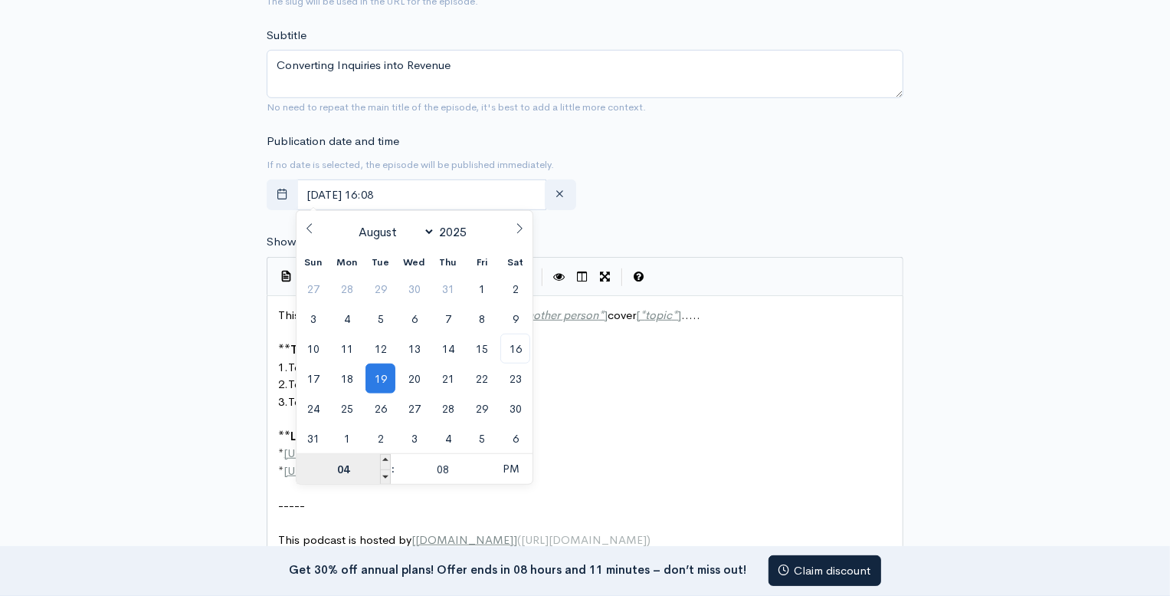
click at [342, 468] on input "04" at bounding box center [344, 469] width 94 height 31
click at [386, 476] on span at bounding box center [385, 476] width 11 height 15
type input "August, 19 2025 15:08"
type input "03"
click at [386, 476] on span at bounding box center [385, 476] width 11 height 15
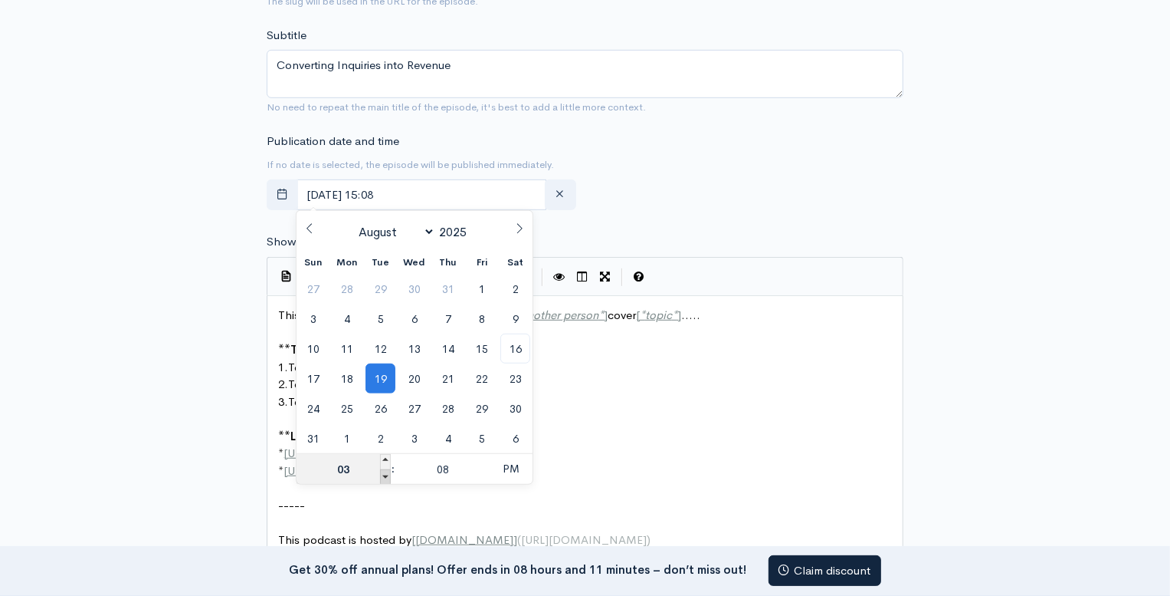
type input "August, 19 2025 14:08"
type input "02"
click at [376, 464] on div at bounding box center [376, 464] width 0 height 0
click at [386, 476] on span at bounding box center [385, 476] width 11 height 15
type input "August, 19 2025 13:08"
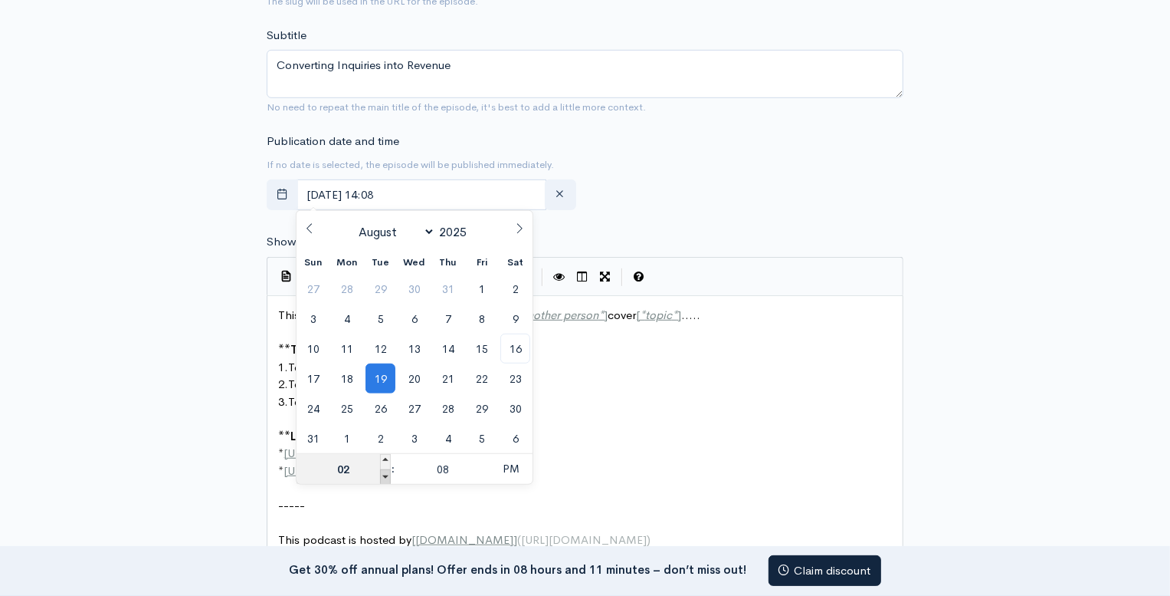
type input "01"
click at [386, 476] on span at bounding box center [385, 476] width 11 height 15
type input "August, 19 2025 12:08"
type input "12"
click at [514, 474] on span "PM" at bounding box center [511, 468] width 42 height 31
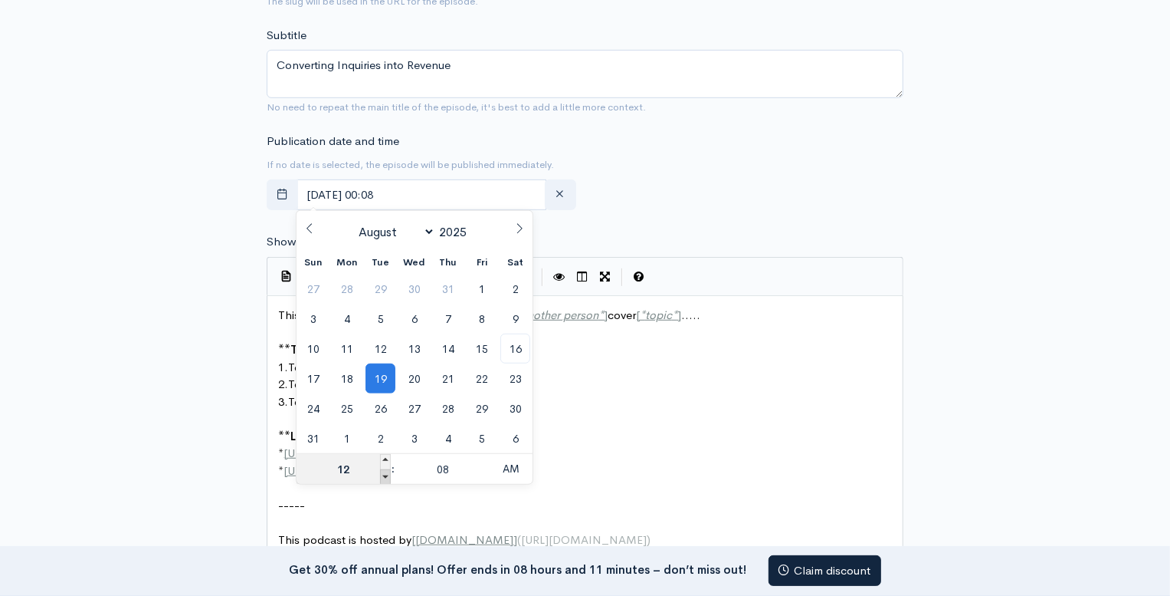
click at [382, 471] on span at bounding box center [385, 476] width 11 height 15
type input "August, 19 2025 23:08"
type input "11"
click at [385, 471] on span at bounding box center [385, 476] width 11 height 15
type input "August, 19 2025 22:08"
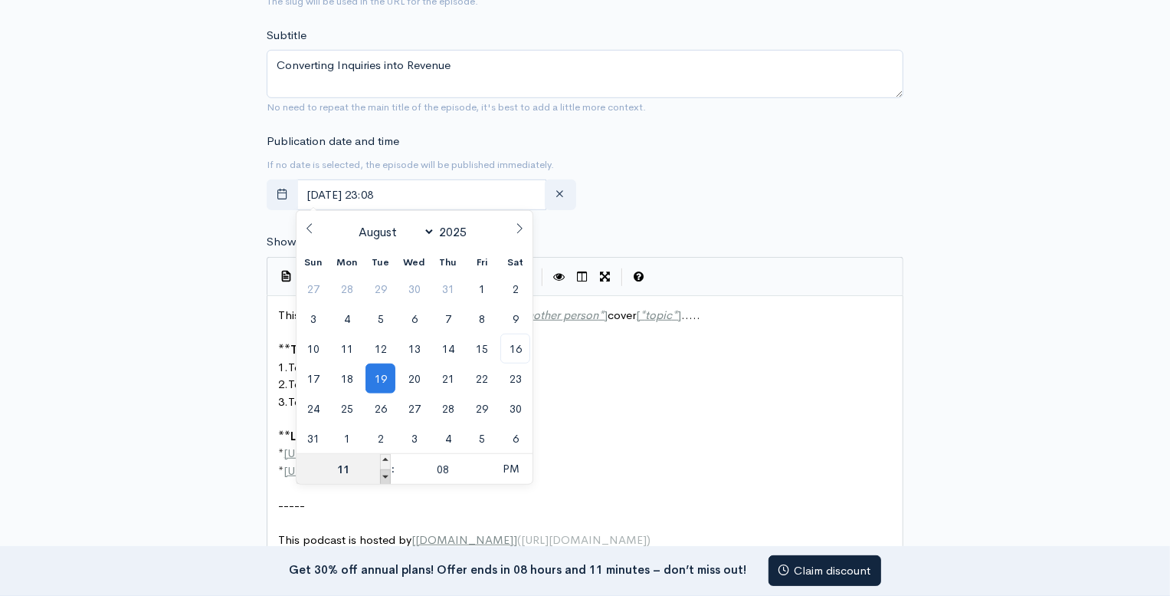
type input "10"
click at [385, 471] on span at bounding box center [385, 476] width 11 height 15
type input "August, 19 2025 21:08"
type input "09"
click at [389, 458] on span at bounding box center [385, 461] width 11 height 15
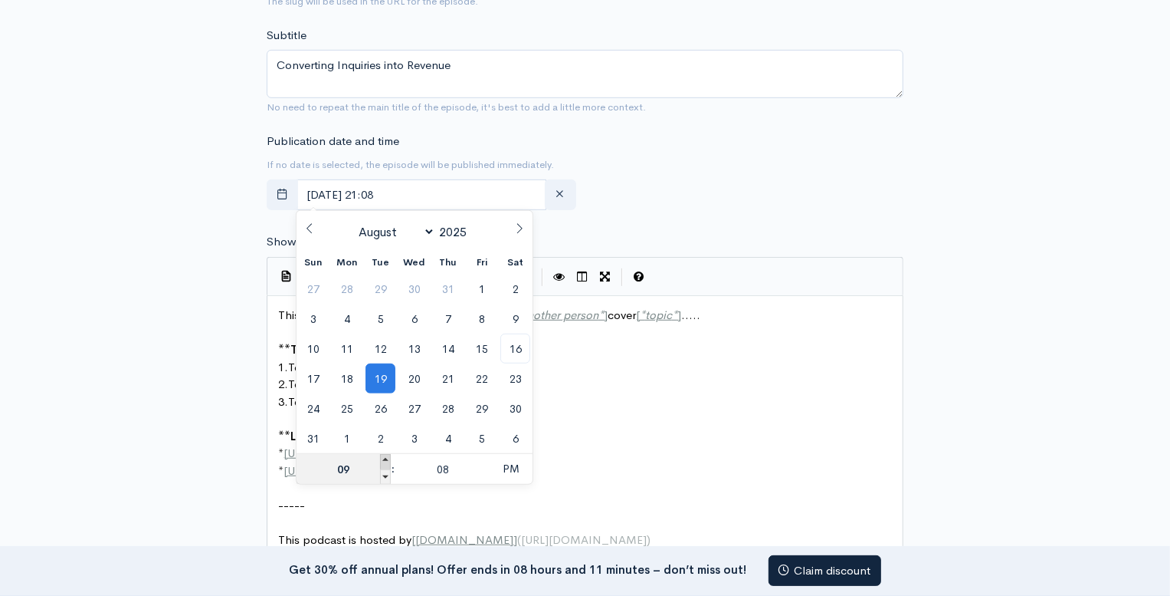
type input "August, 19 2025 22:08"
type input "10"
click at [389, 458] on span at bounding box center [385, 461] width 11 height 15
type input "August, 19 2025 23:08"
type input "11"
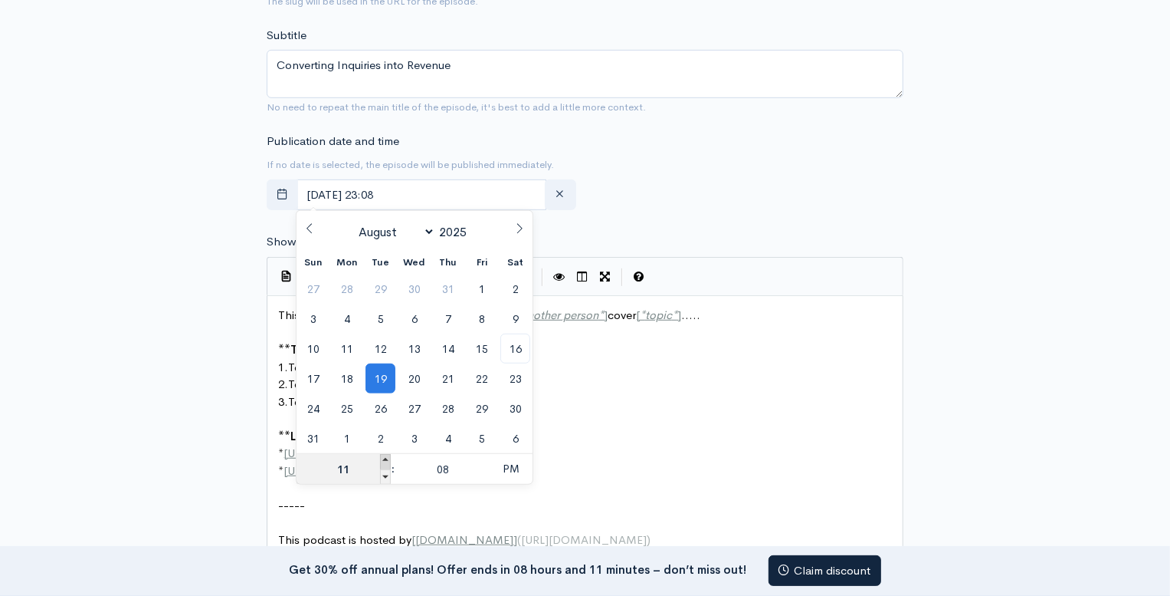
click at [389, 458] on span at bounding box center [385, 461] width 11 height 15
type input "August, 19 2025 00:08"
type input "12"
click at [389, 458] on span at bounding box center [385, 461] width 11 height 15
type input "August, 19 2025 01:08"
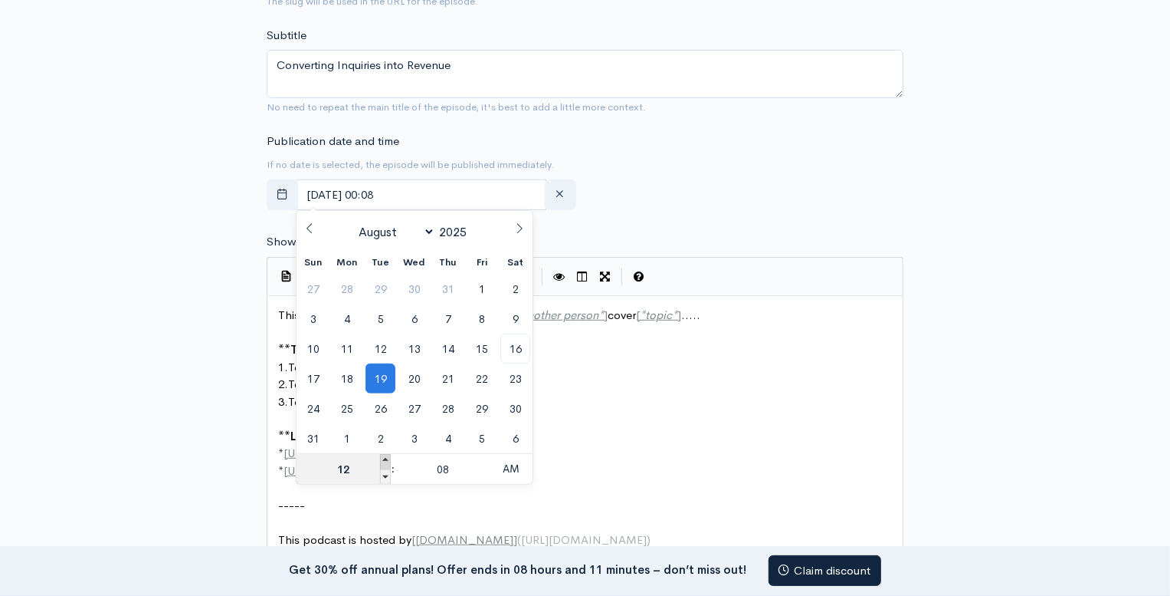
type input "01"
click at [389, 458] on span at bounding box center [385, 461] width 11 height 15
type input "August, 19 2025 02:08"
type input "02"
click at [389, 458] on span at bounding box center [385, 461] width 11 height 15
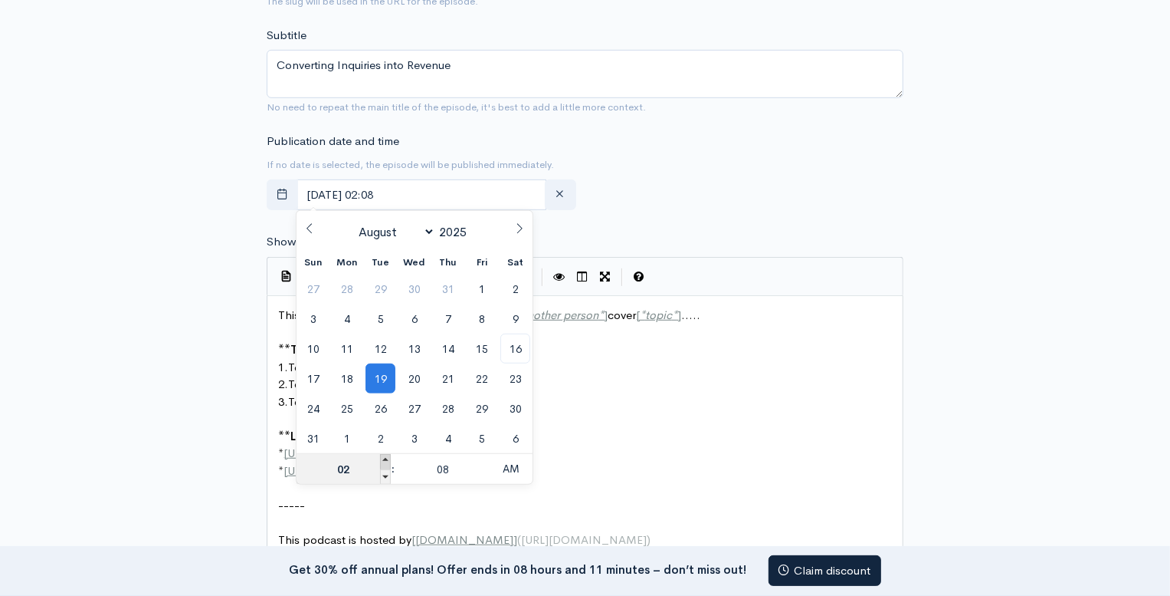
type input "August, 19 2025 03:08"
type input "03"
click at [389, 458] on span at bounding box center [385, 461] width 11 height 15
type input "August, 19 2025 04:08"
type input "04"
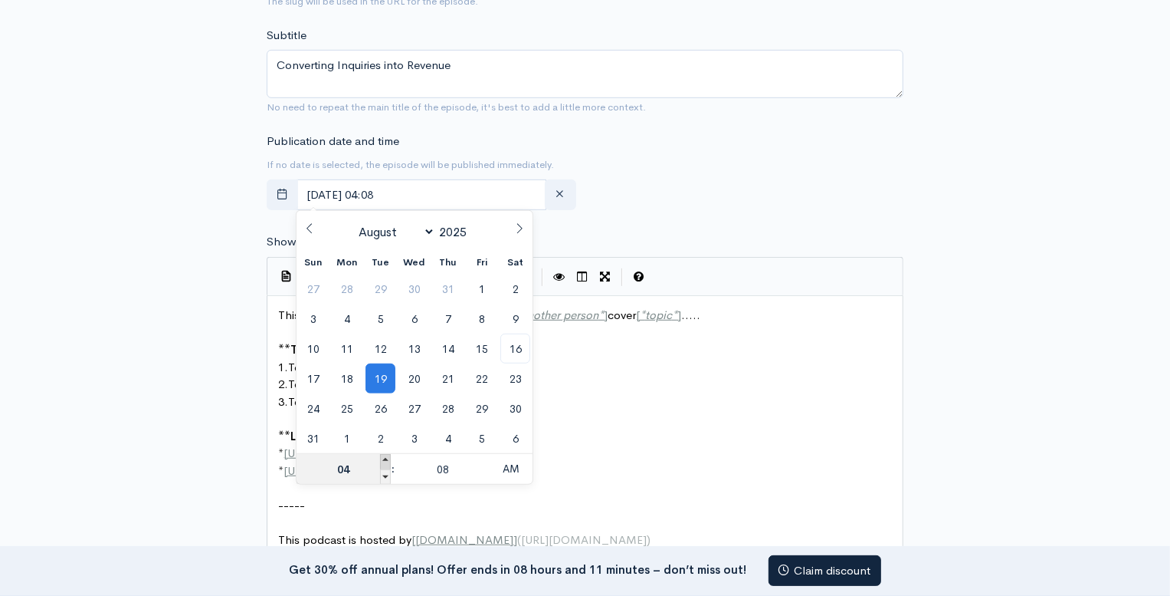
click at [389, 458] on span at bounding box center [385, 461] width 11 height 15
type input "August, 19 2025 05:08"
type input "05"
click at [389, 458] on span at bounding box center [385, 461] width 11 height 15
type input "August, 19 2025 06:08"
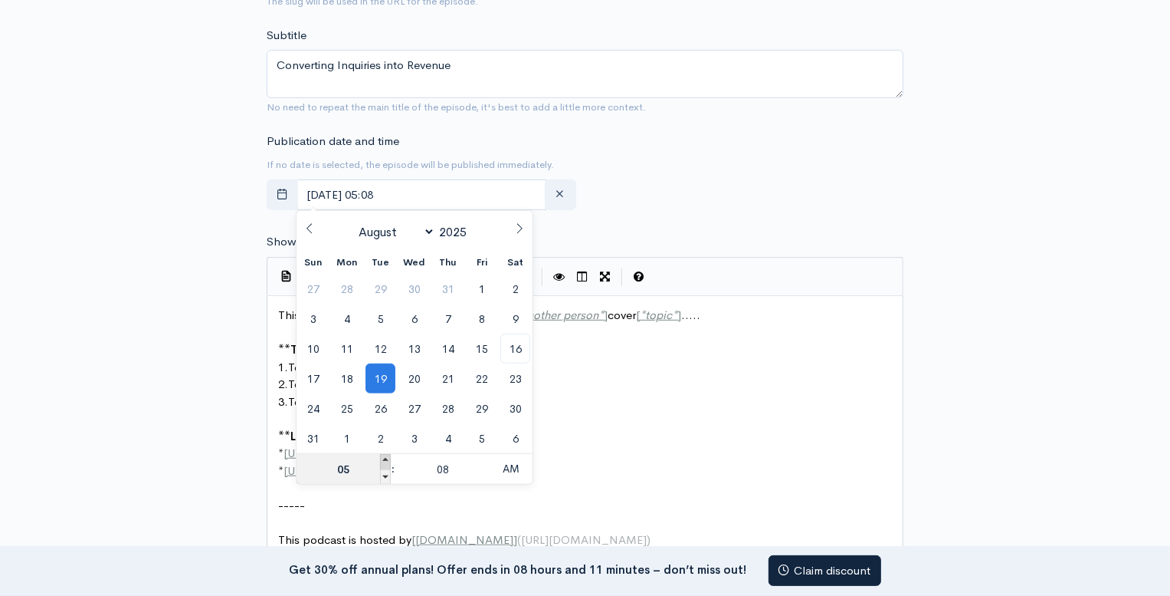
type input "06"
click at [389, 458] on span at bounding box center [385, 461] width 11 height 15
type input "August, 19 2025 07:08"
type input "07"
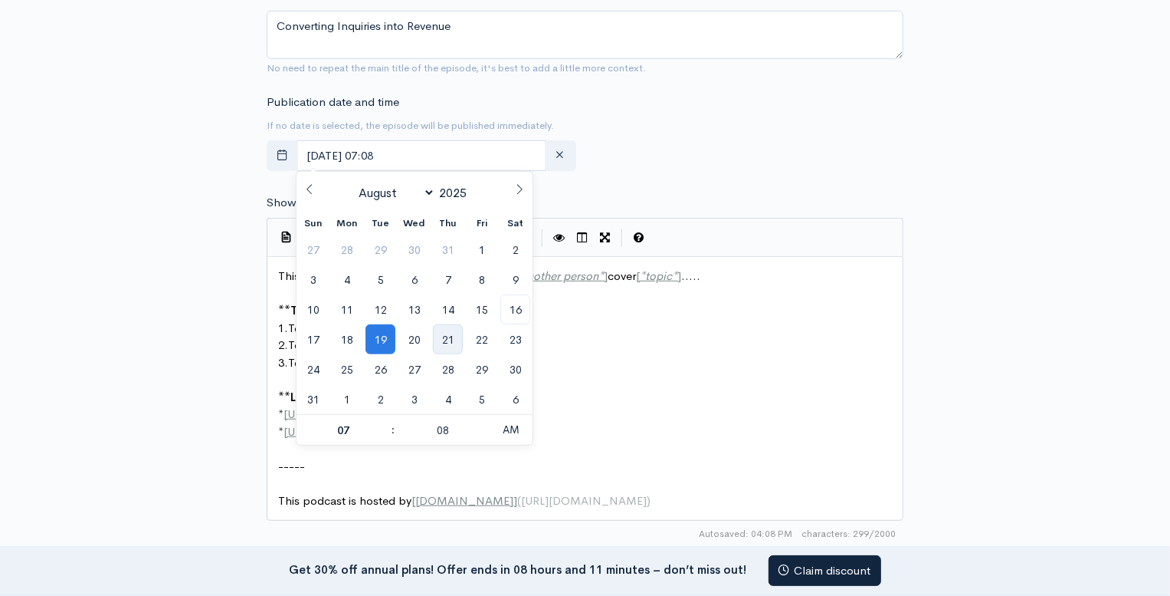
scroll to position [644, 0]
click at [635, 148] on div "Publication date and time If no date is selected, the episode will be published…" at bounding box center [585, 135] width 655 height 84
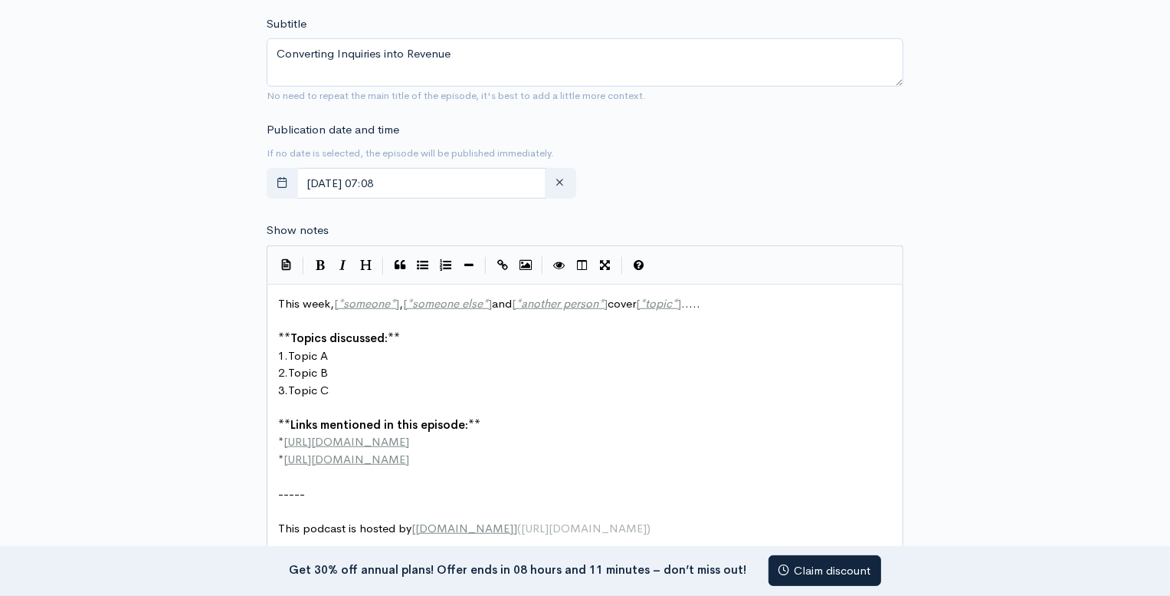
scroll to position [5, 0]
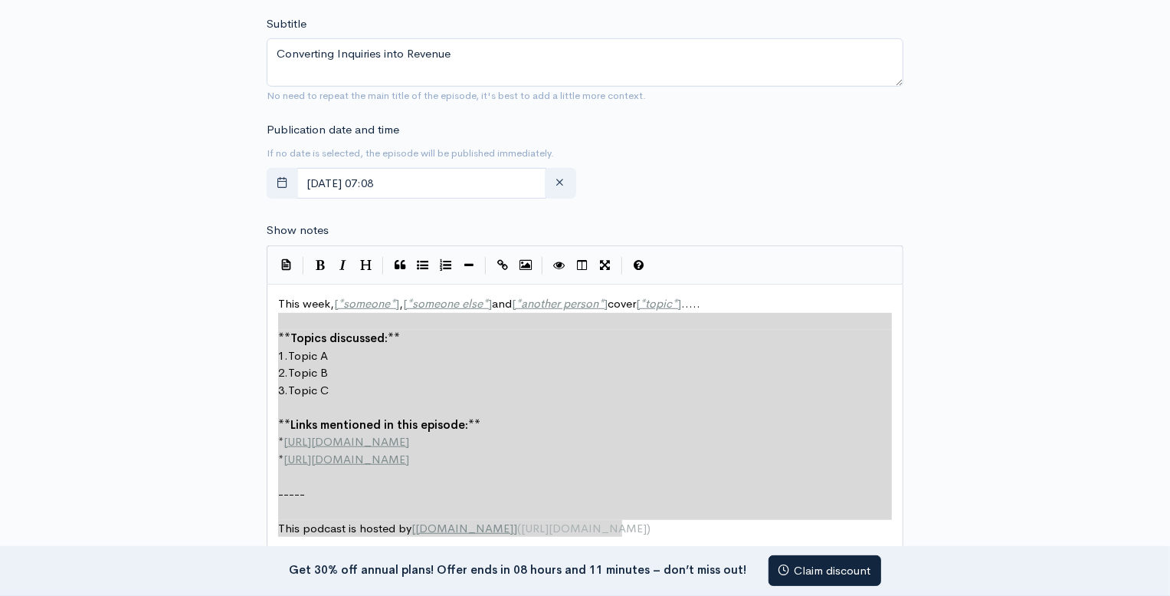
type textarea "This week, [*someone*], [*someone else*] and [*another person*] cover [*topic*]…"
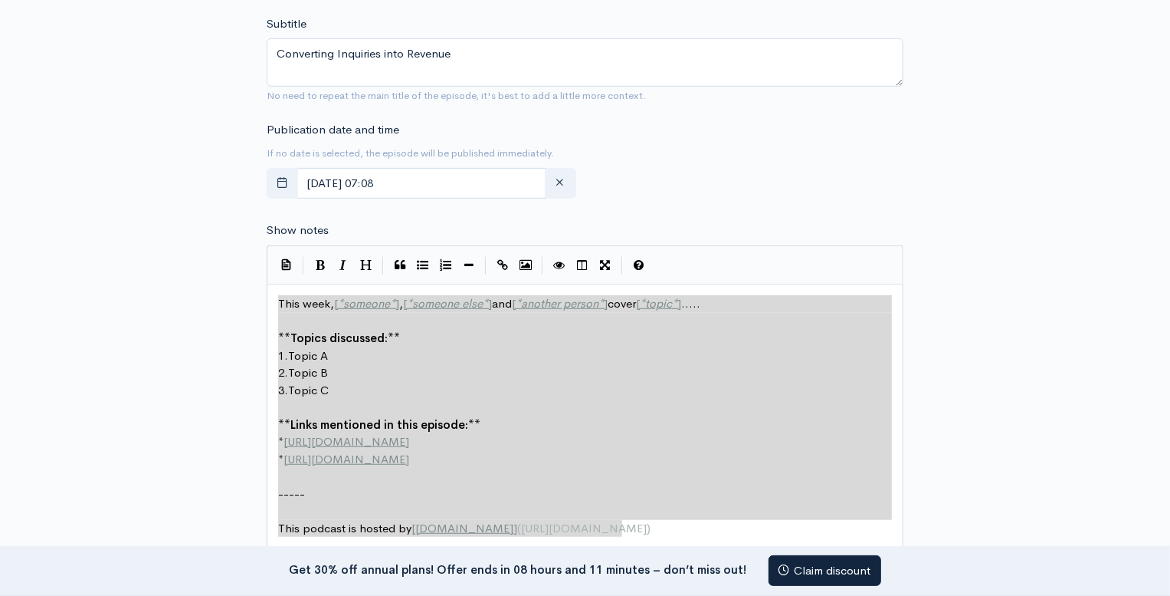
drag, startPoint x: 622, startPoint y: 527, endPoint x: 274, endPoint y: 300, distance: 415.0
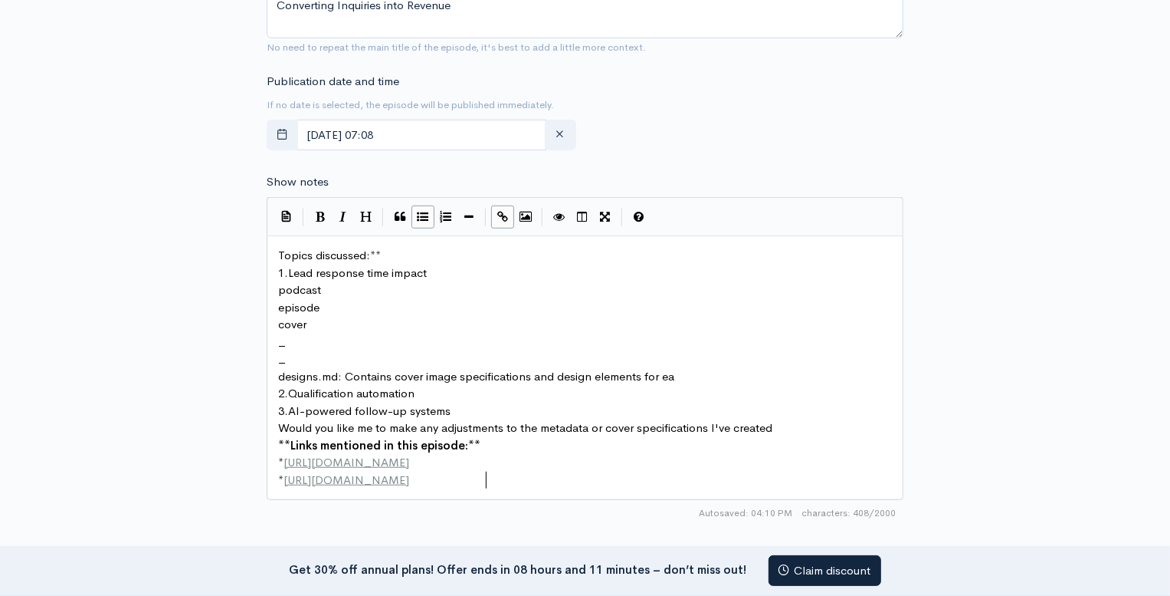
scroll to position [675, 0]
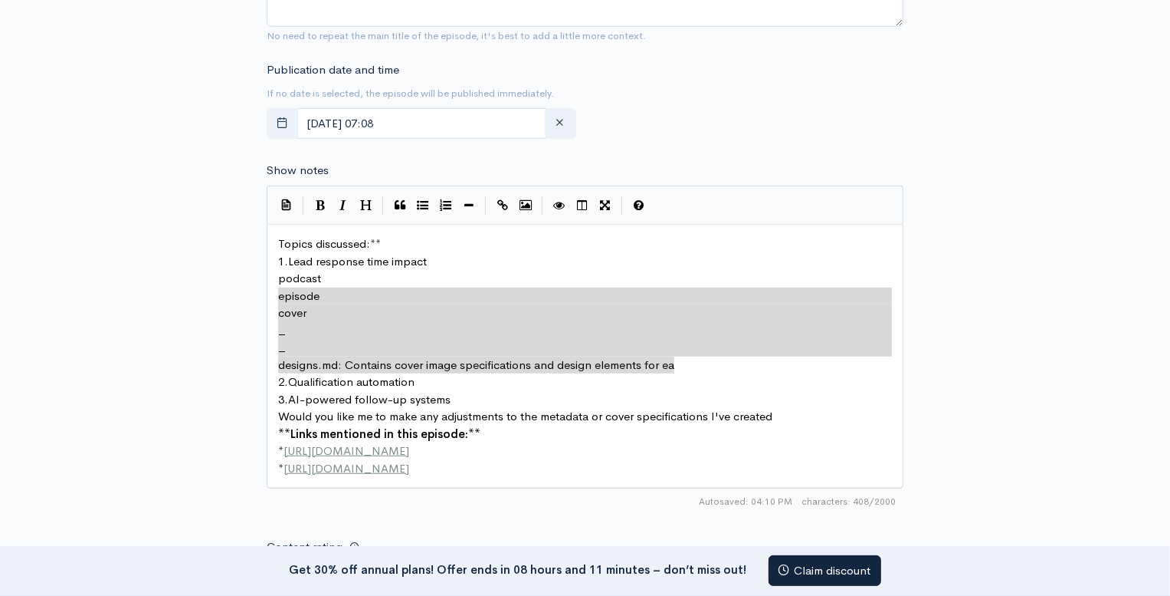
type textarea "podcast episode cover _ _ designs.md: Contains cover image specifications and d…"
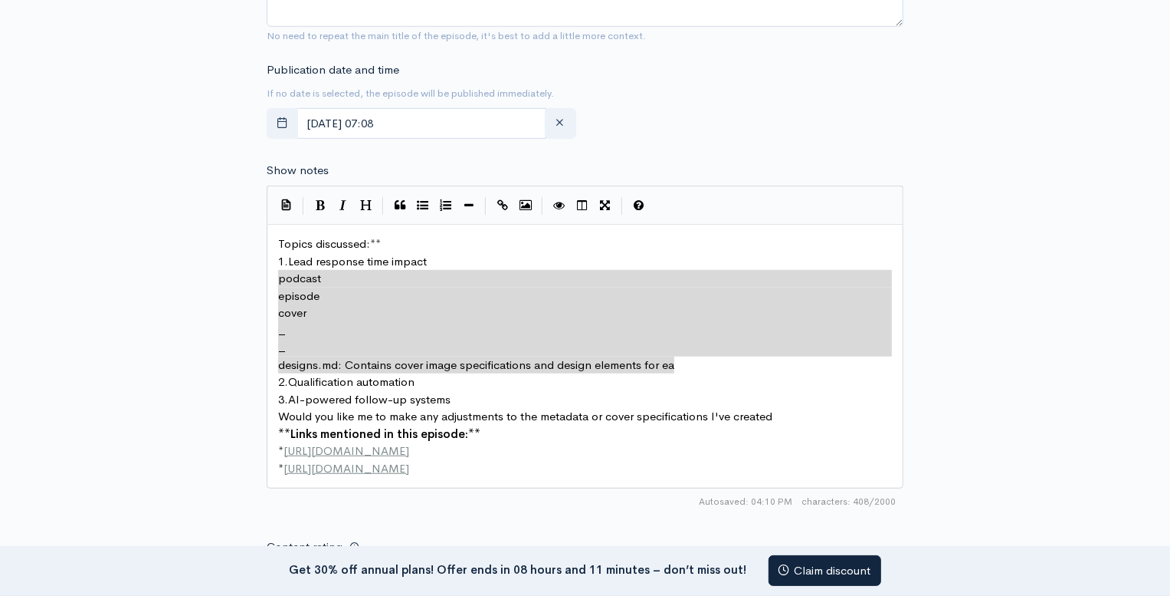
drag, startPoint x: 694, startPoint y: 365, endPoint x: 277, endPoint y: 281, distance: 425.4
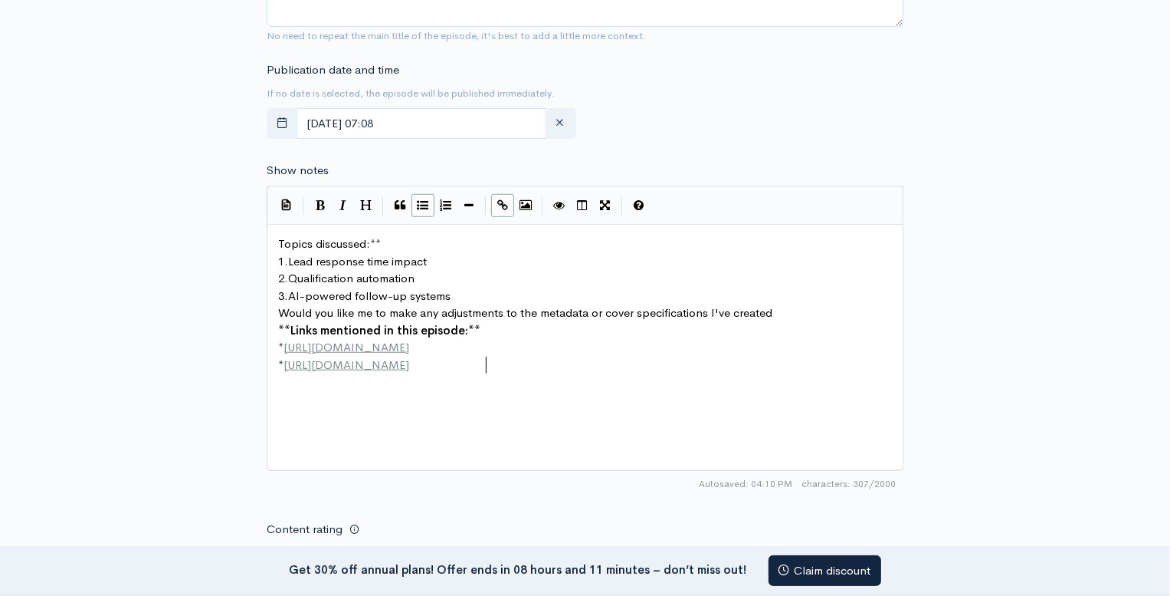
click at [586, 391] on div "x Topics discussed:** 1. Lead response time impact 2. Qualification automation …" at bounding box center [604, 366] width 658 height 268
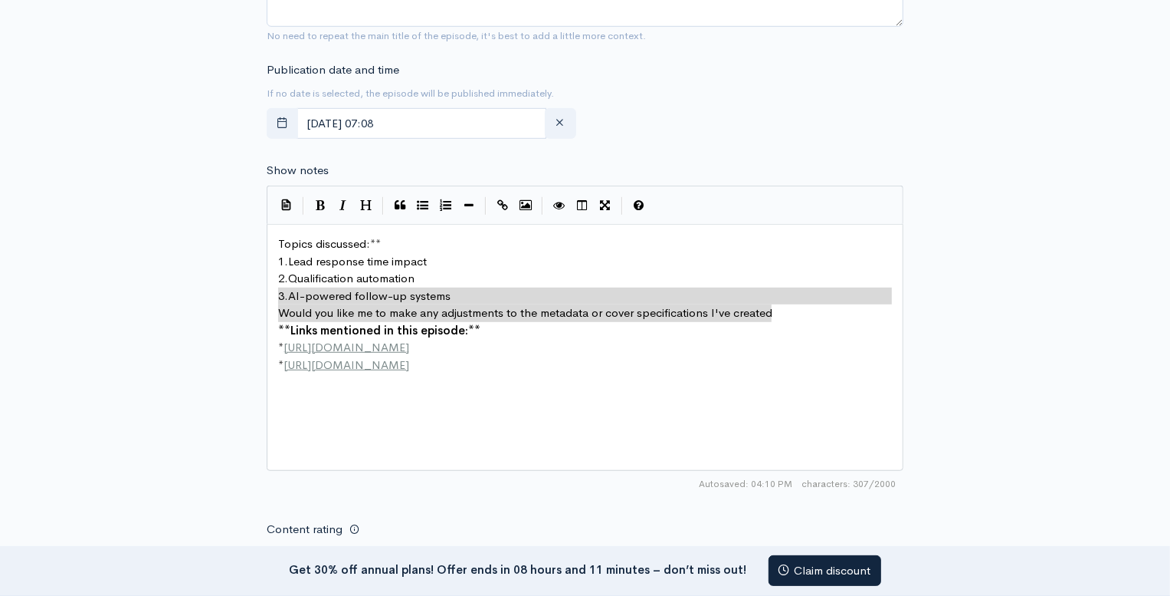
type textarea "Would you like me to make any adjustments to the metadata or cover specificatio…"
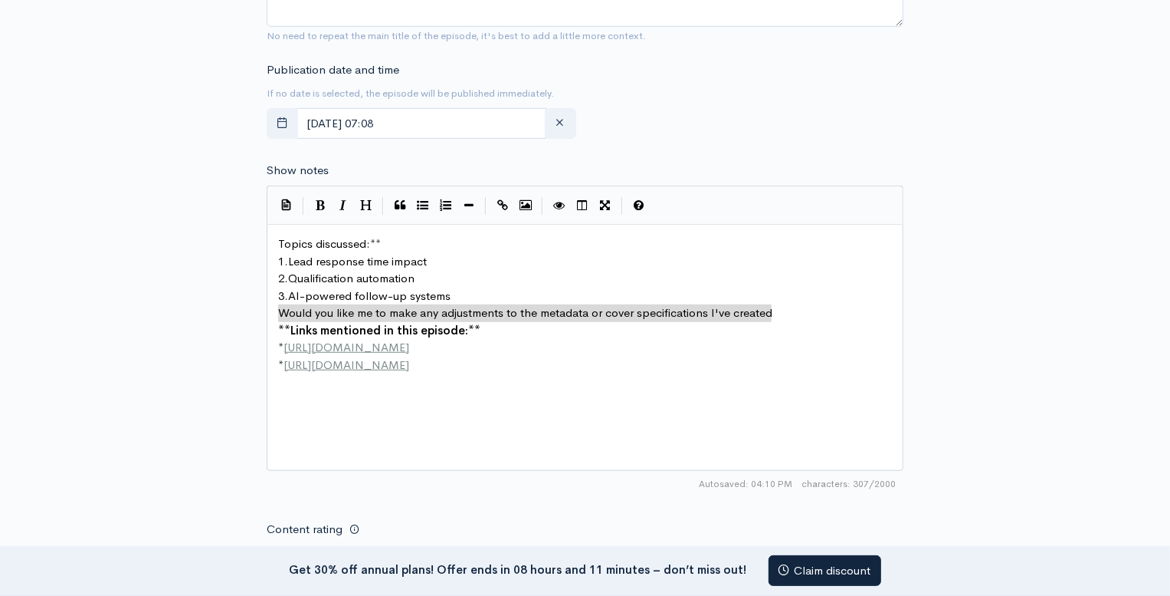
drag, startPoint x: 805, startPoint y: 309, endPoint x: 272, endPoint y: 307, distance: 532.7
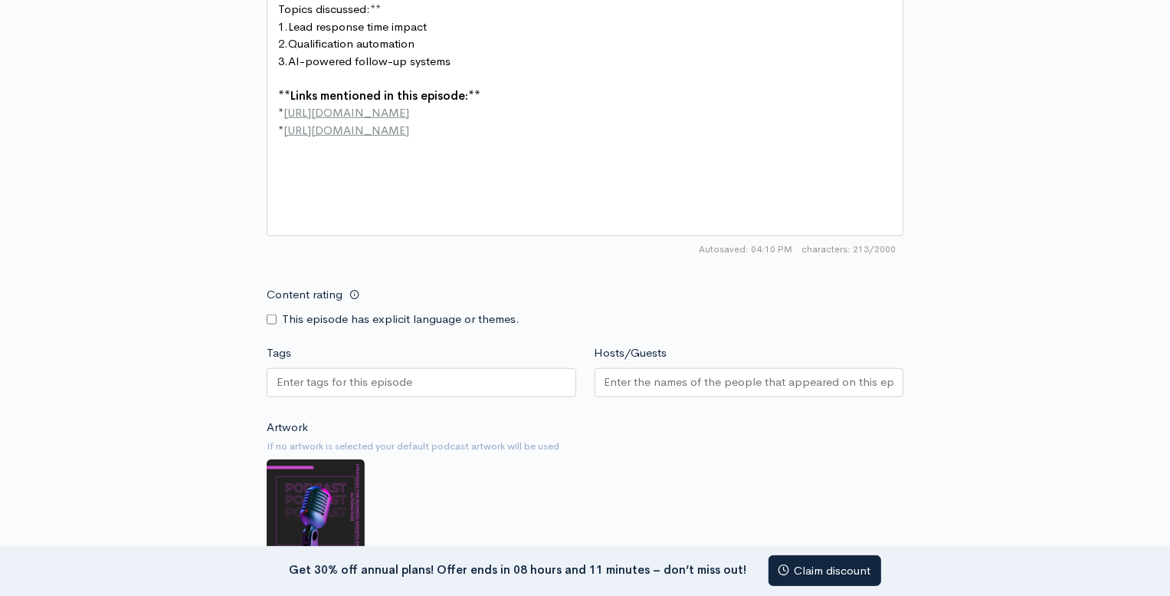
scroll to position [951, 0]
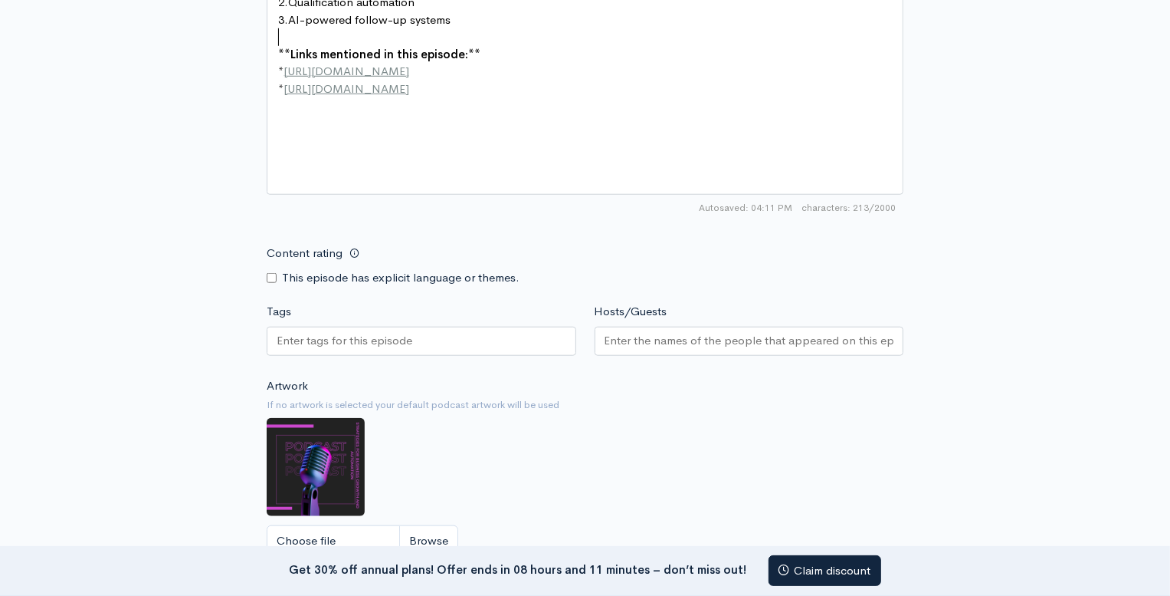
click at [357, 336] on input "Tags" at bounding box center [346, 341] width 138 height 18
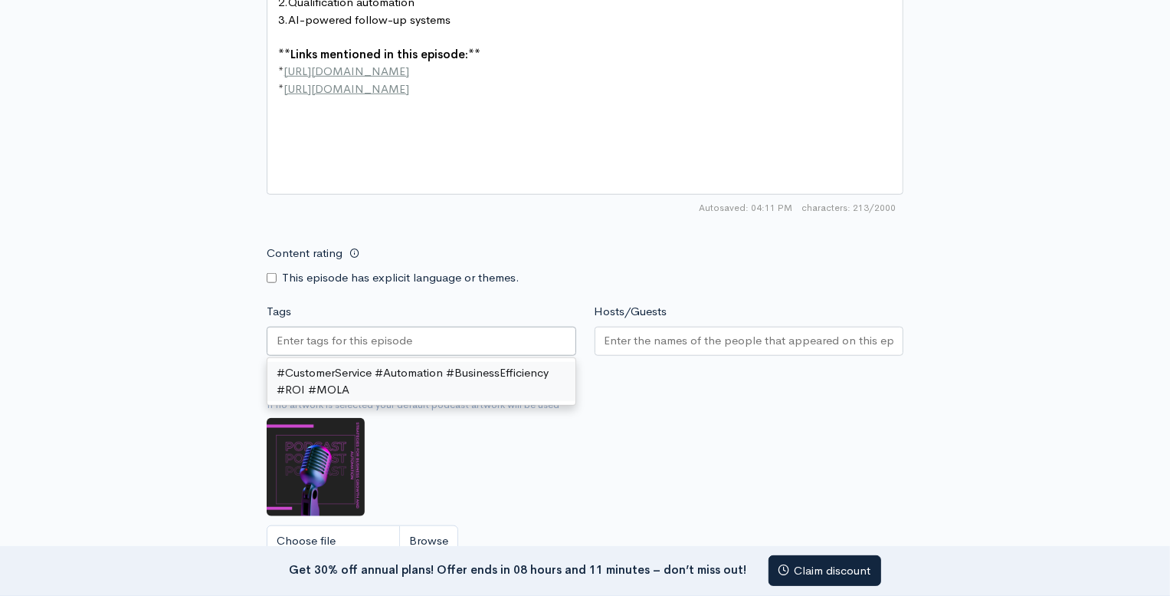
paste input "#LeadManagement #SalesAutomation #AI #ConversionRate #MOLA"
type input "#LeadManagement #SalesAutomation #AI #ConversionRate #MOLA"
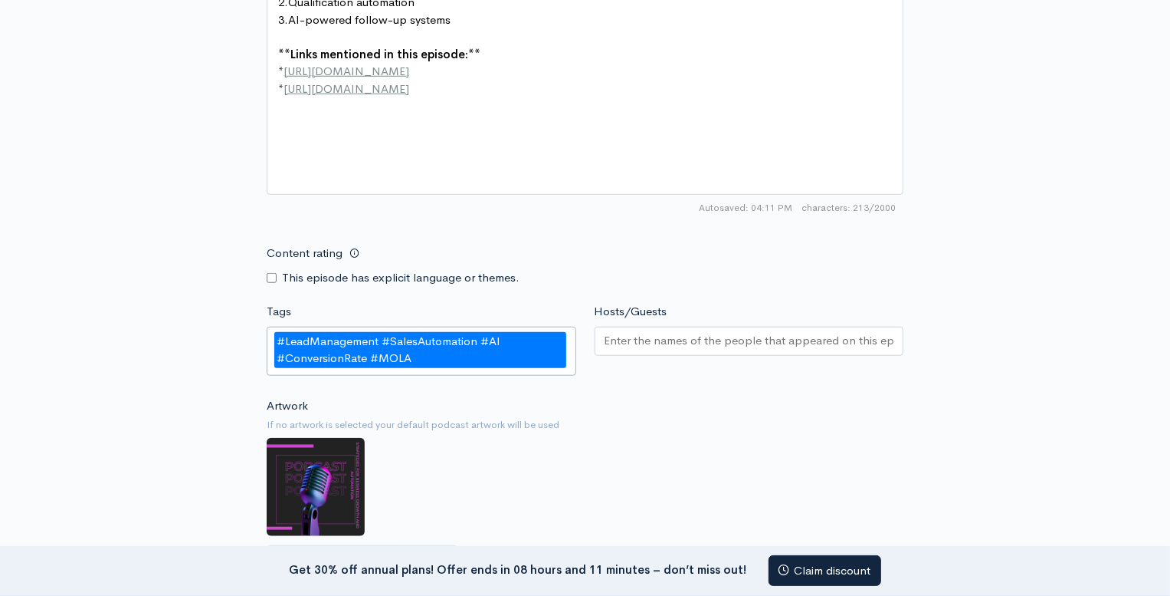
click at [412, 352] on div "#LeadManagement #SalesAutomation #AI #ConversionRate #MOLA" at bounding box center [420, 350] width 292 height 36
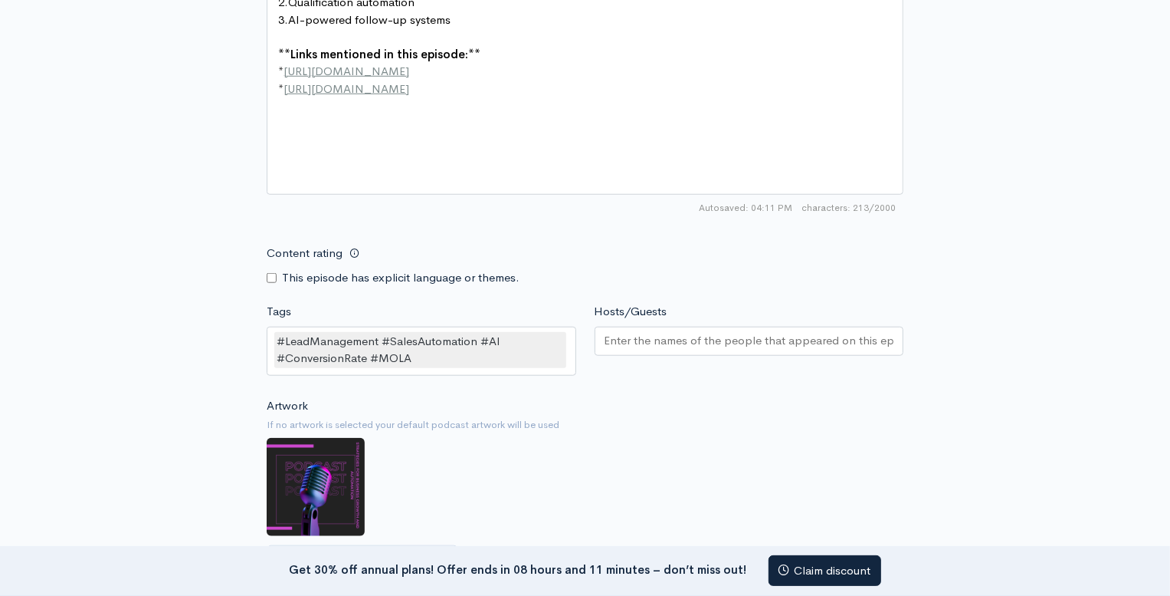
click at [630, 401] on div "Artwork If no artwork is selected your default podcast artwork will be used Cho…" at bounding box center [585, 491] width 637 height 189
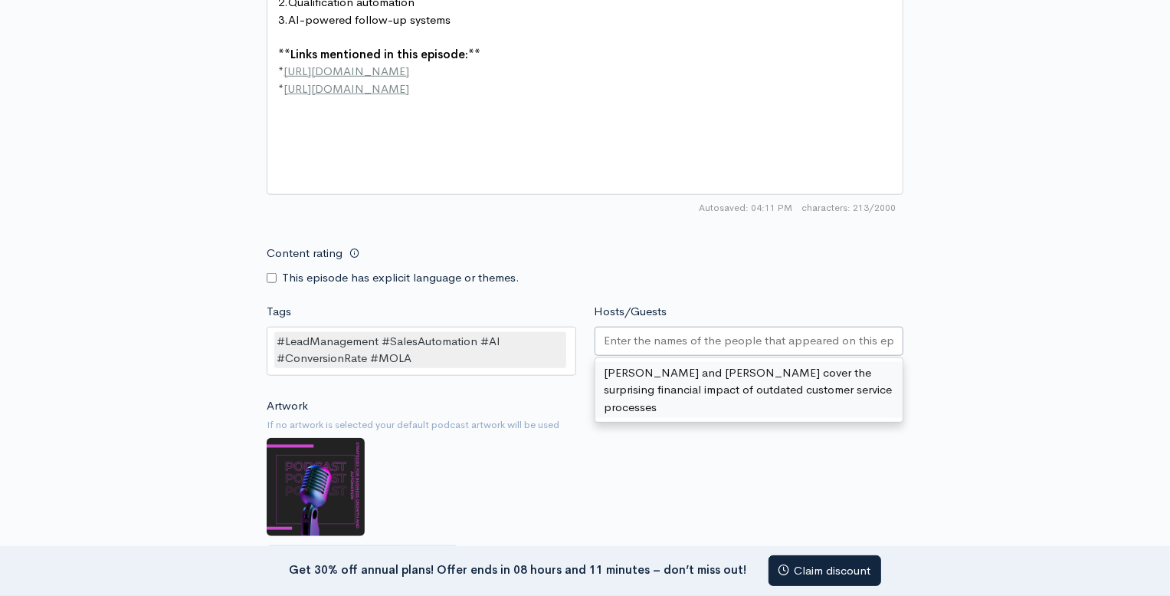
click at [688, 332] on input "Hosts/Guests" at bounding box center [750, 341] width 290 height 18
paste input "Michael Thompson (Male) - Sarah Parker"
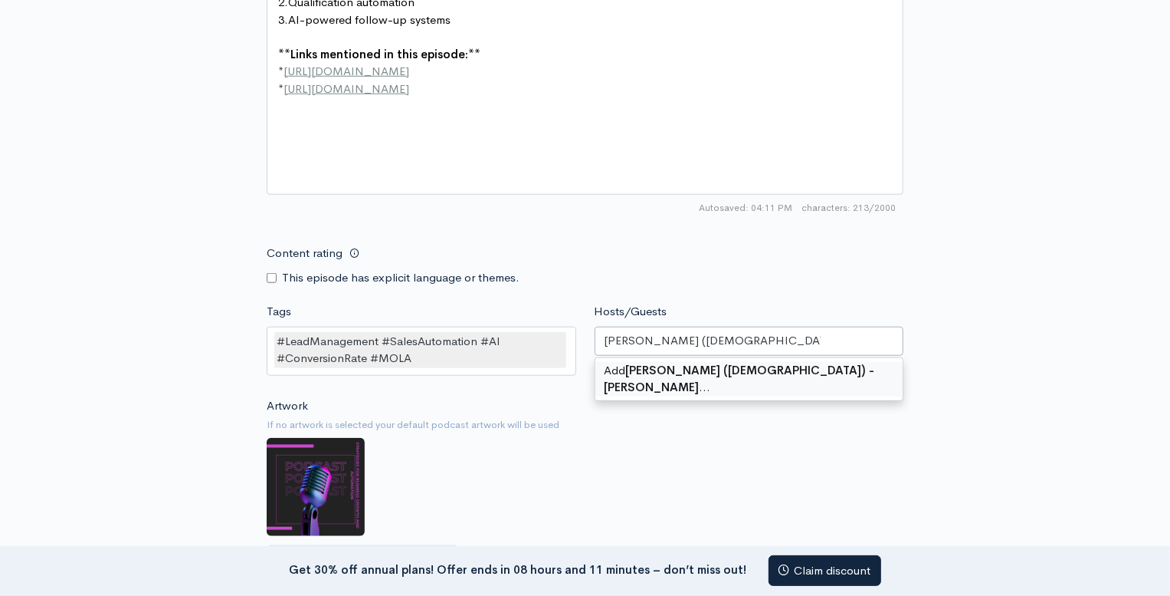
drag, startPoint x: 750, startPoint y: 340, endPoint x: 704, endPoint y: 339, distance: 46.0
click at [704, 339] on input "Michael Thompson (Male) - Sarah Parker" at bounding box center [713, 341] width 216 height 18
type input "Michael Thompson Sarah Parker"
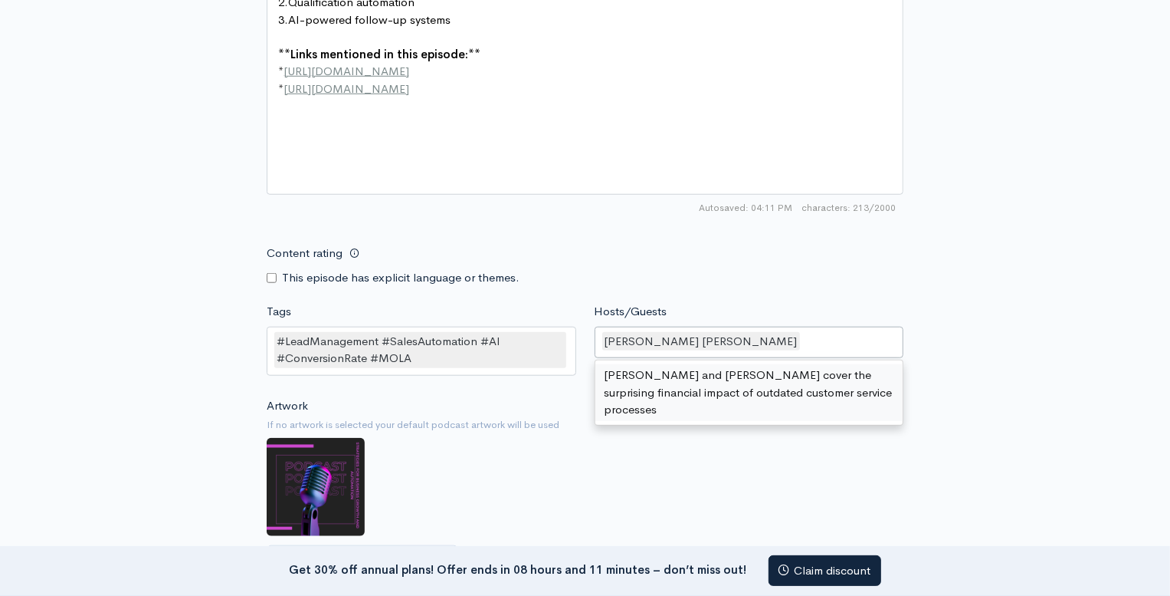
click at [857, 279] on div "Content rating This episode has explicit language or themes." at bounding box center [585, 262] width 655 height 48
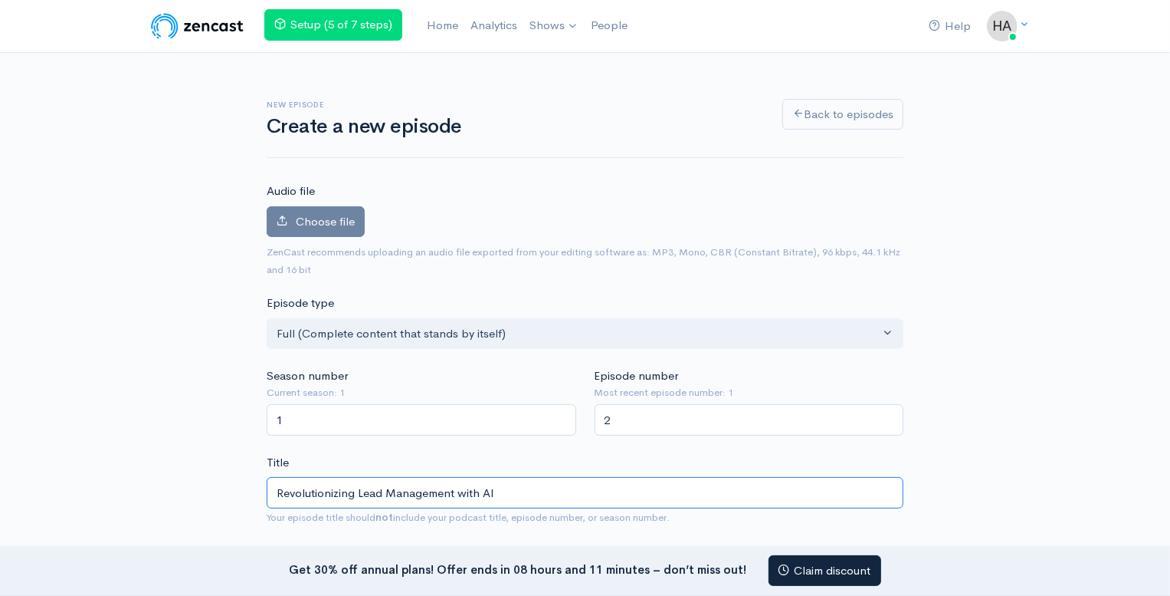
drag, startPoint x: 510, startPoint y: 496, endPoint x: 252, endPoint y: 496, distance: 257.5
click at [326, 222] on span "Choose file" at bounding box center [325, 221] width 59 height 15
click at [0, 0] on input "Choose file" at bounding box center [0, 0] width 0 height 0
click at [308, 219] on span "Choose file" at bounding box center [325, 221] width 59 height 15
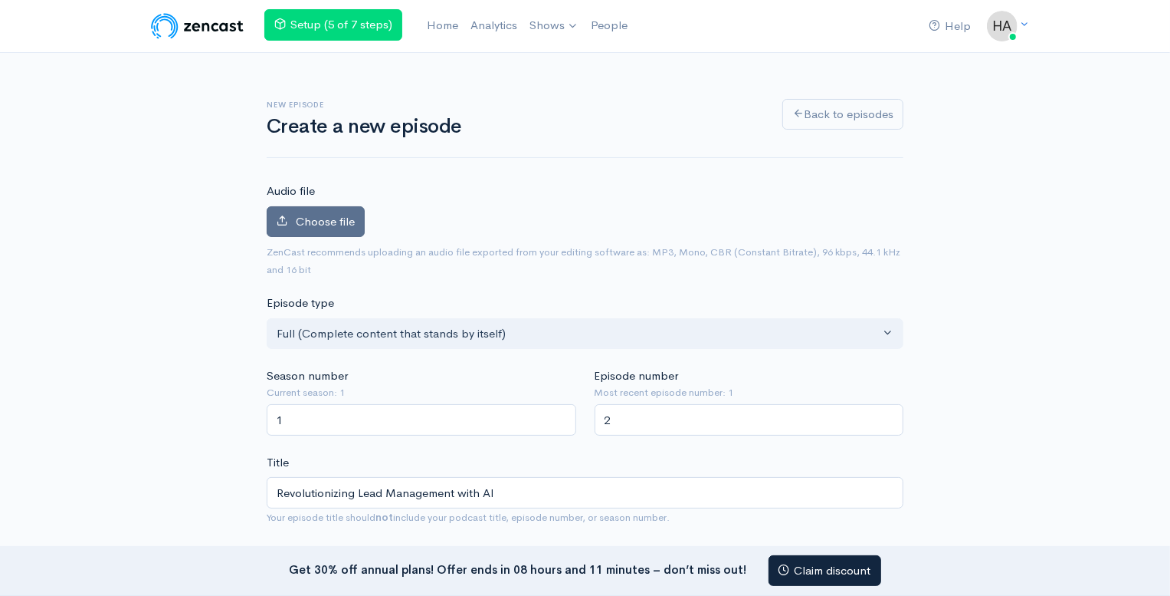
click at [0, 0] on input "Choose file" at bounding box center [0, 0] width 0 height 0
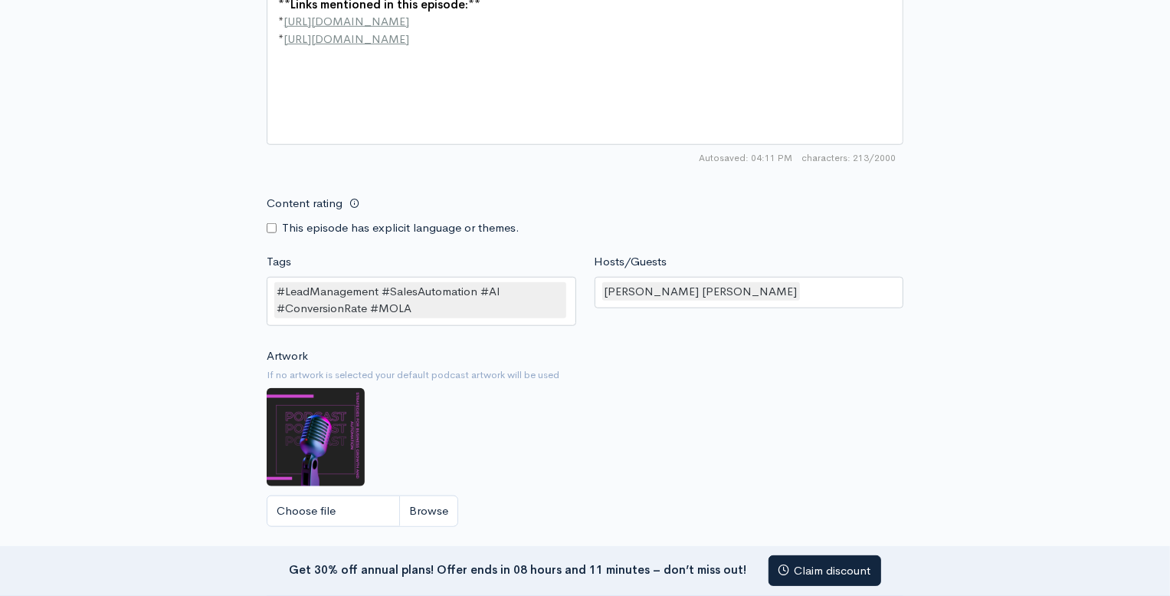
scroll to position [1002, 0]
click at [313, 507] on input "Choose file" at bounding box center [363, 509] width 192 height 31
type input "C:\fakepath\2 Revolutionizing Lead Management with AI.png"
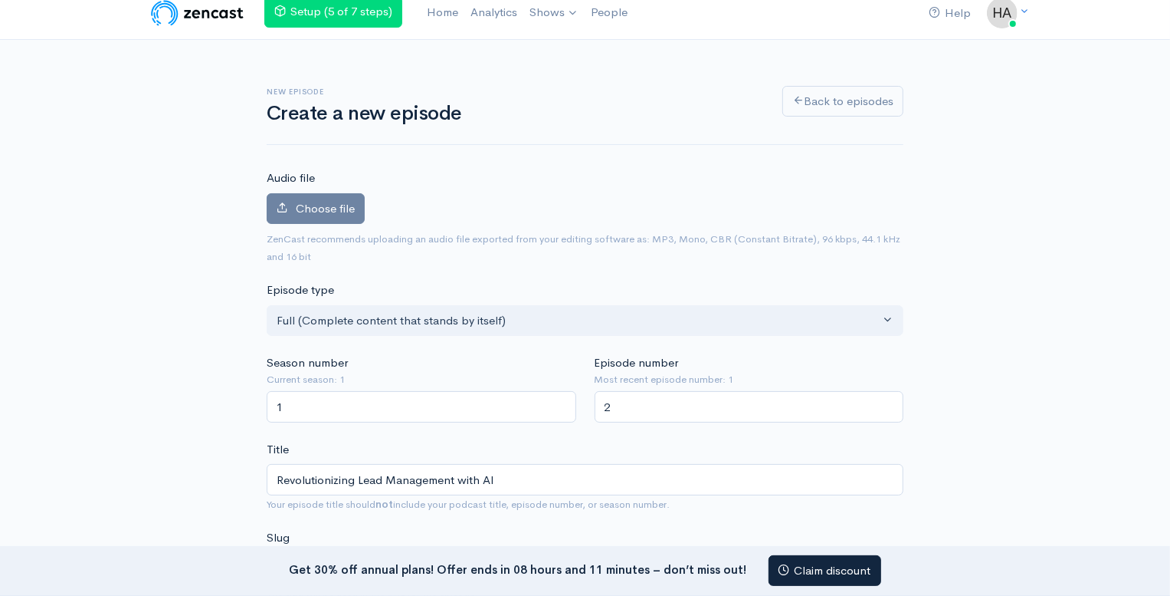
scroll to position [0, 0]
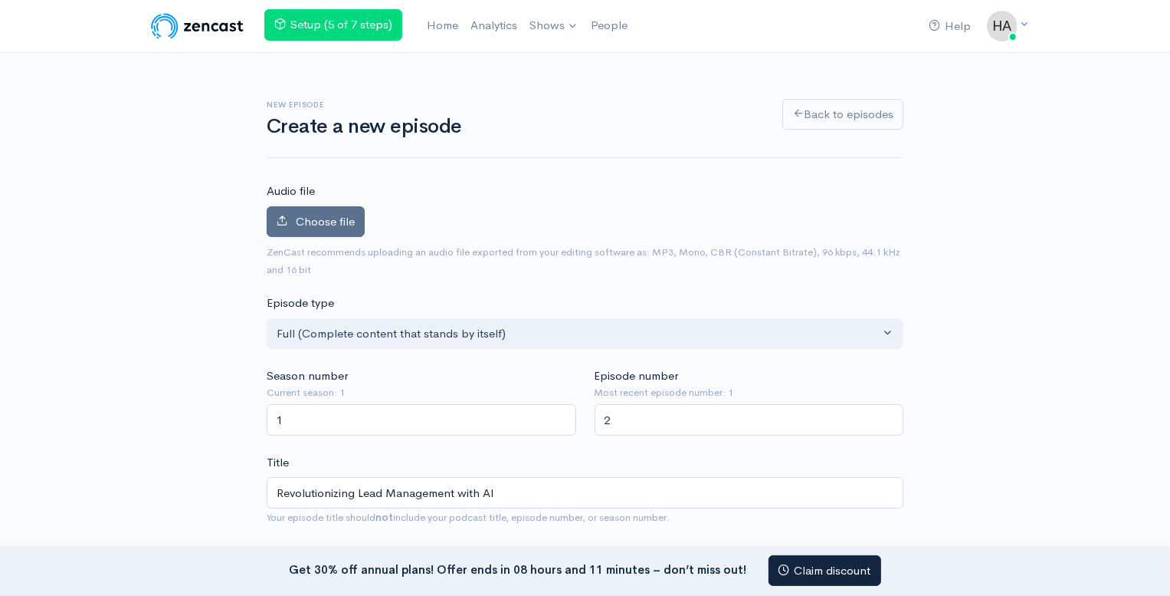
click at [333, 220] on span "Choose file" at bounding box center [325, 221] width 59 height 15
click at [0, 0] on input "Choose file" at bounding box center [0, 0] width 0 height 0
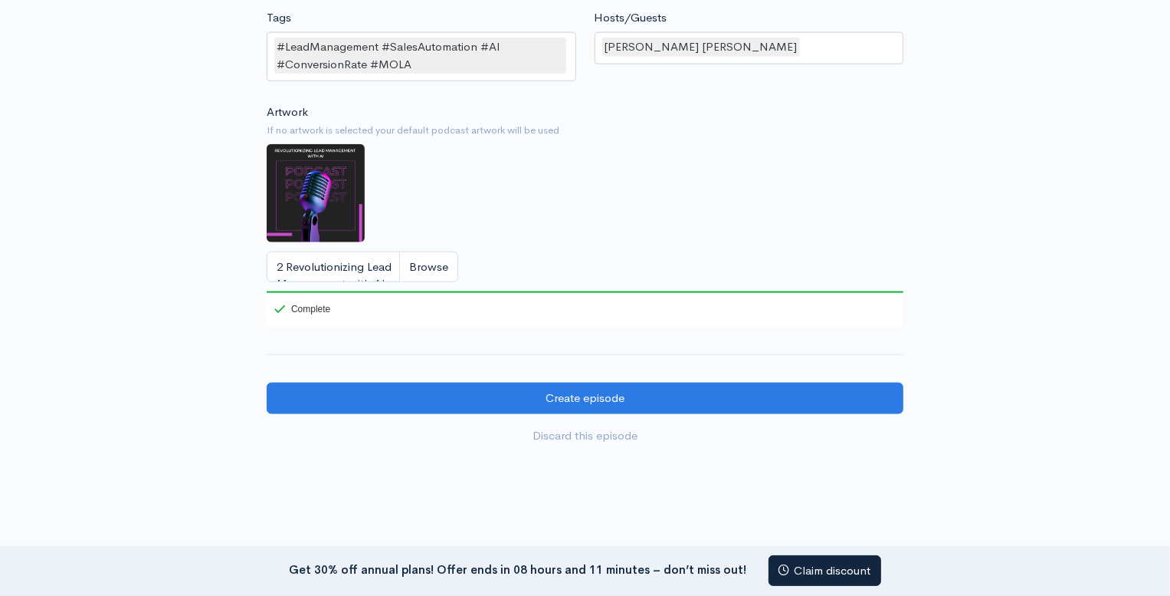
scroll to position [1332, 0]
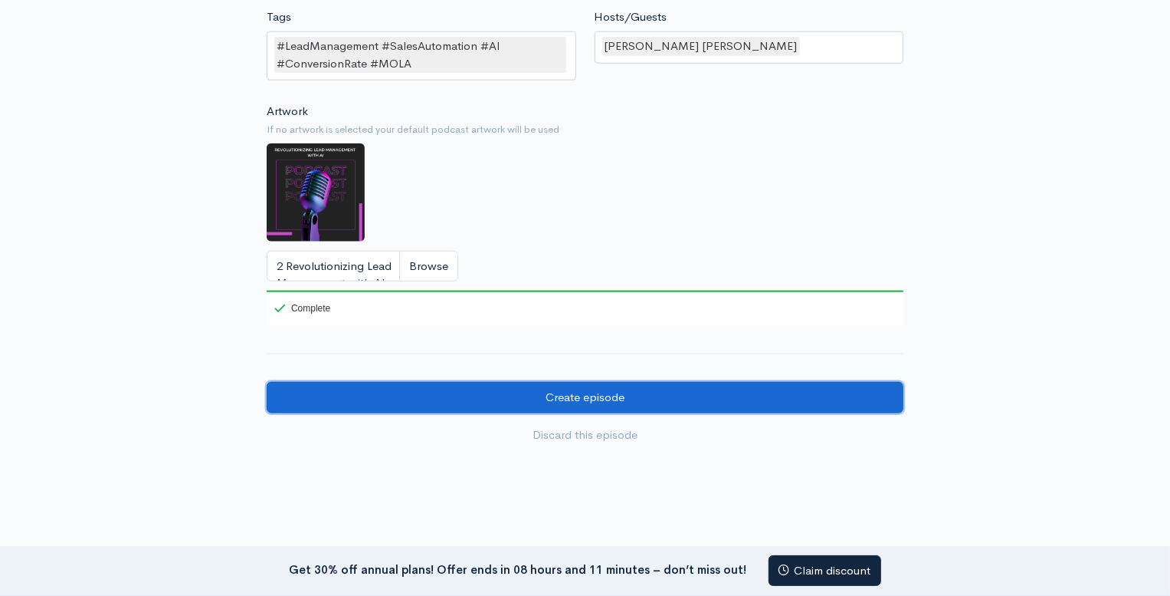
click at [589, 392] on input "Create episode" at bounding box center [585, 397] width 637 height 31
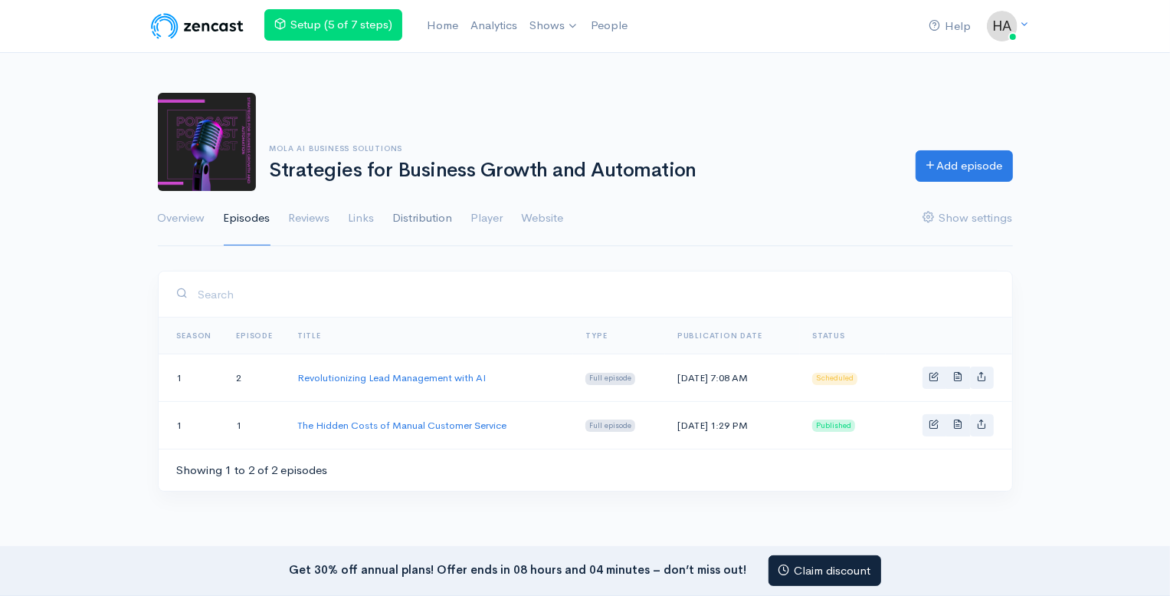
click at [429, 212] on link "Distribution" at bounding box center [423, 218] width 60 height 55
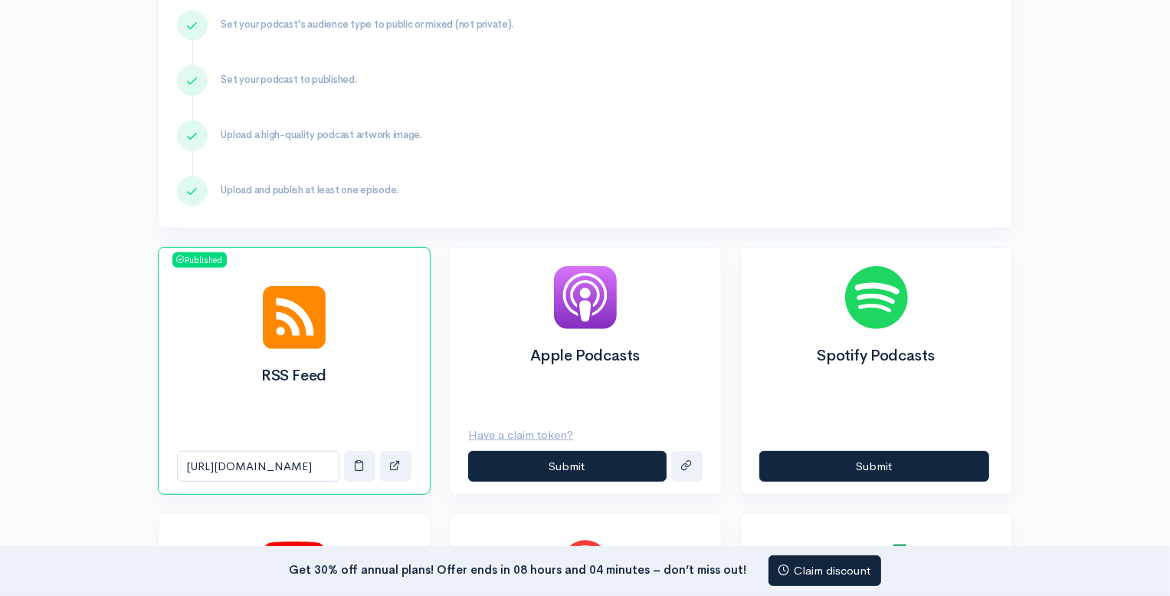
scroll to position [597, 0]
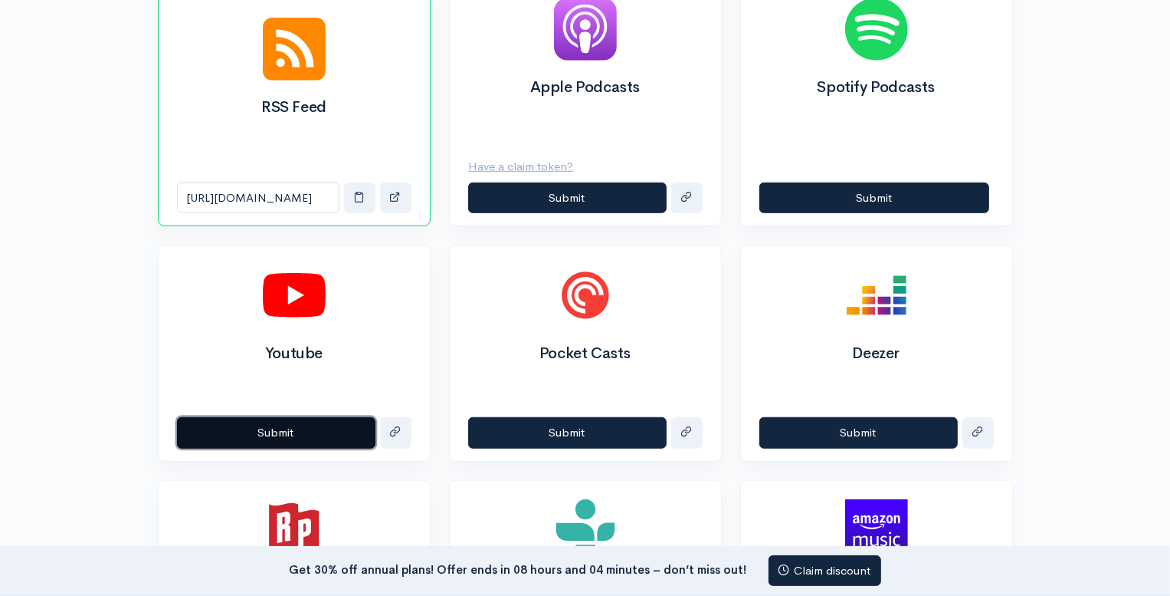
click at [272, 428] on button "Submit" at bounding box center [276, 432] width 199 height 31
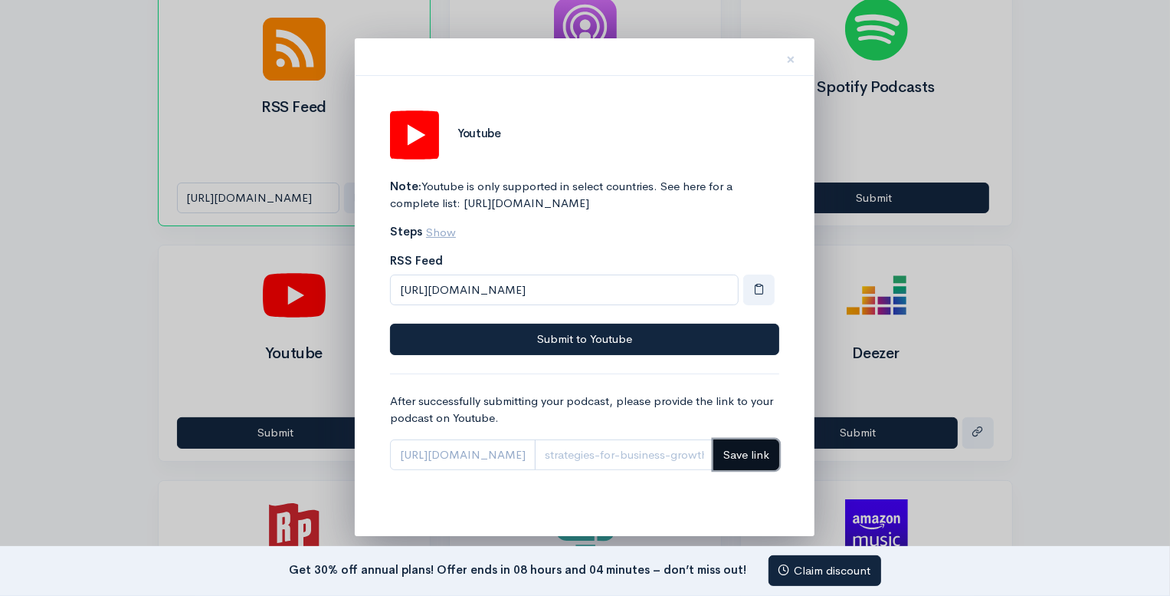
click at [745, 461] on span "Save link" at bounding box center [747, 454] width 46 height 15
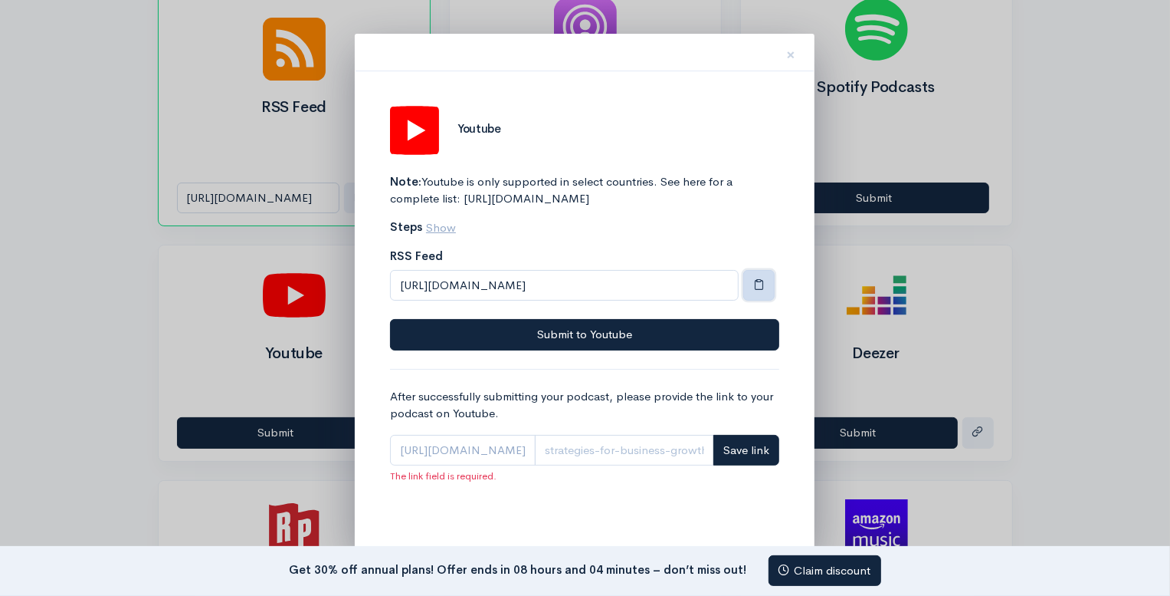
click at [759, 290] on span "button" at bounding box center [758, 283] width 11 height 11
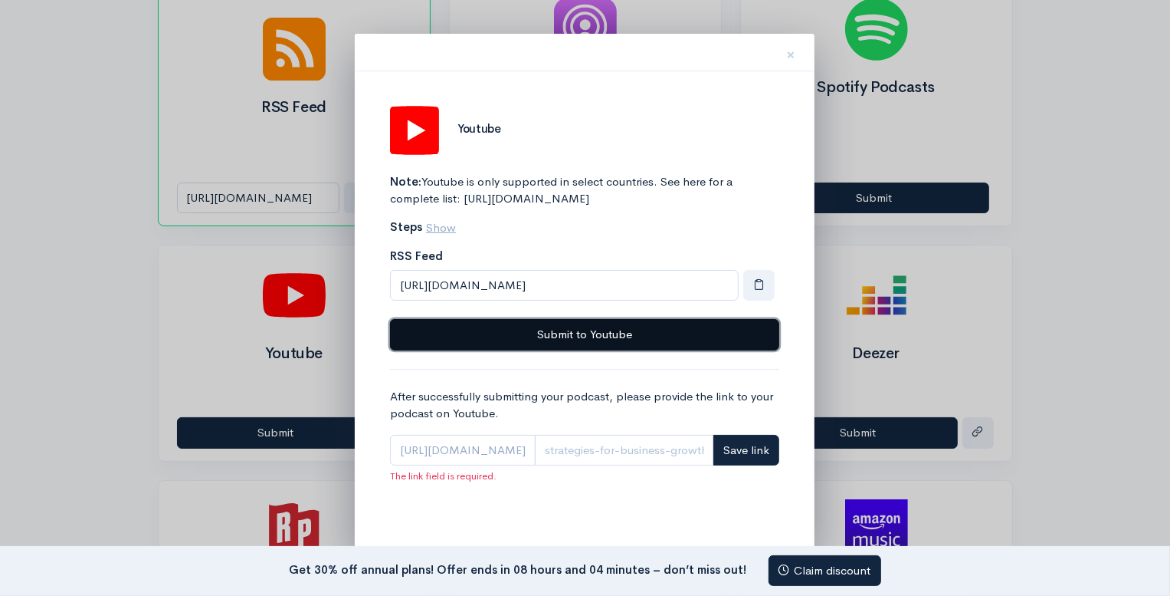
click at [576, 350] on button "Submit to Youtube" at bounding box center [584, 334] width 389 height 31
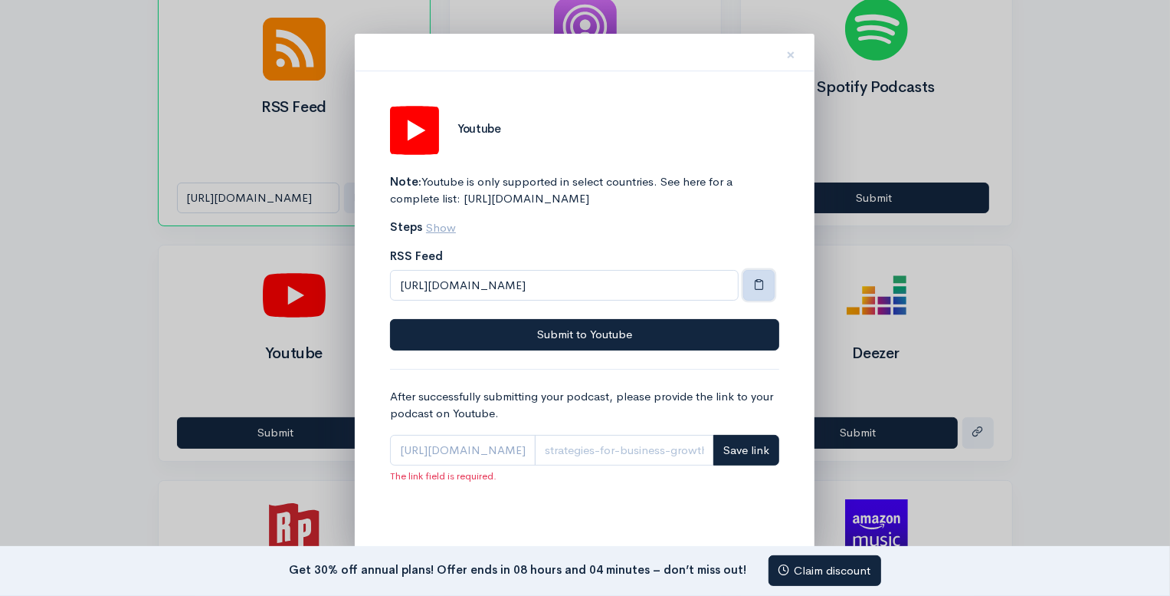
click at [757, 290] on span "button" at bounding box center [758, 283] width 11 height 11
click at [1048, 307] on div at bounding box center [585, 298] width 1170 height 596
click at [651, 464] on input "Link" at bounding box center [624, 450] width 179 height 31
paste input "https://media.zencast.fm/strategies-for-business-growth-and-automation/rss"
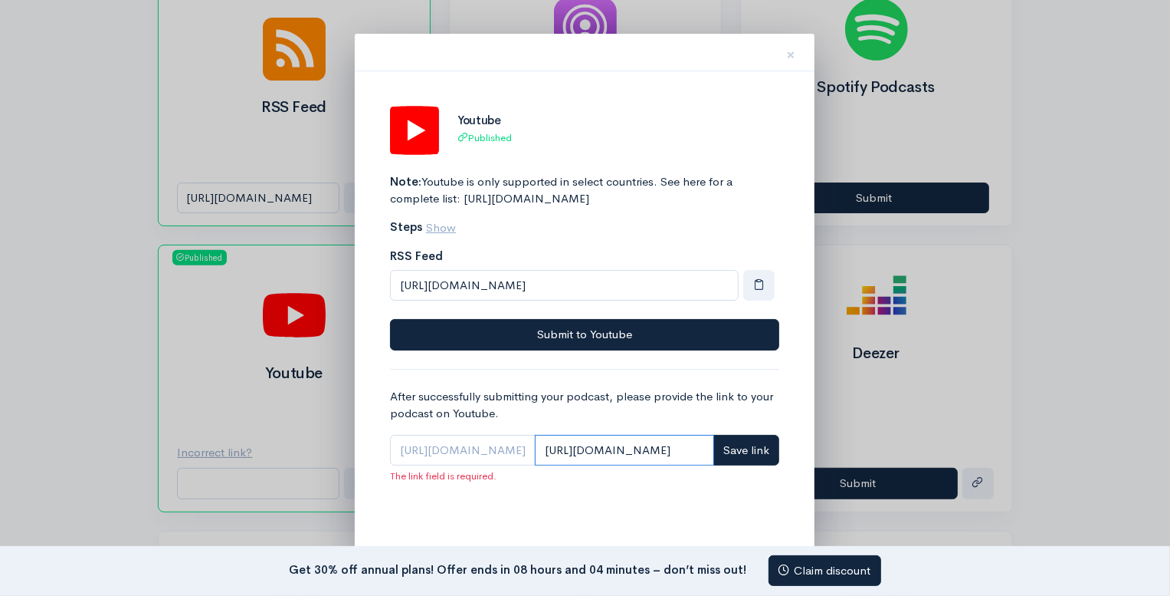
type input "https://media.zencast.fm/strategies-for-business-growth-and-automation/rss"
click at [1049, 345] on div at bounding box center [585, 298] width 1170 height 596
click at [658, 466] on input "https://media.zencast.fm/strategies-for-business-growth-and-automation/rss" at bounding box center [624, 450] width 179 height 31
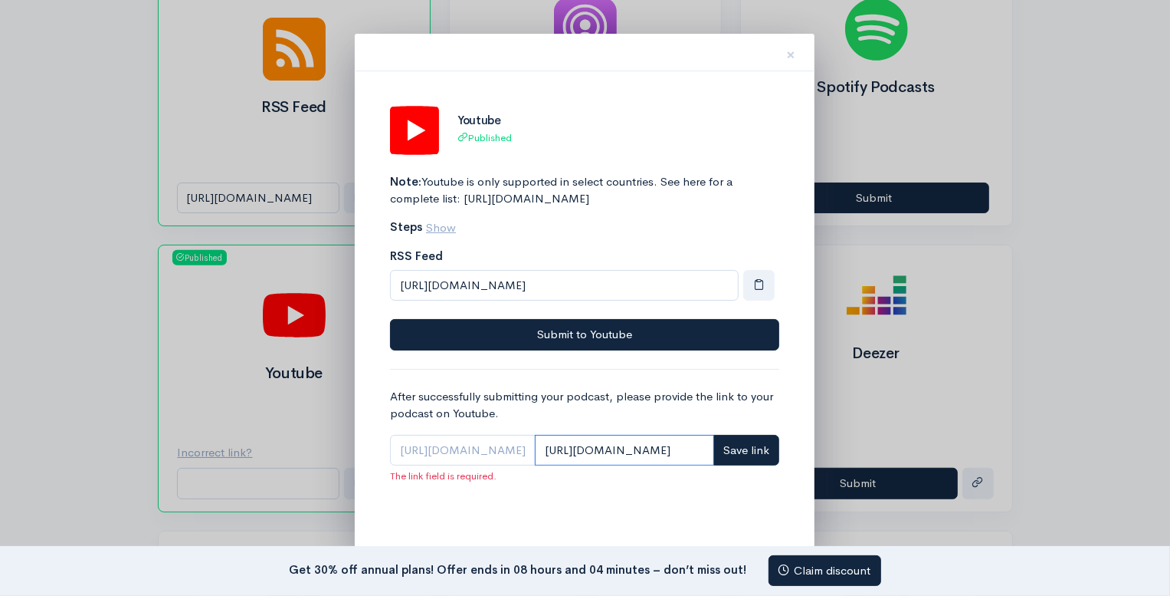
click at [658, 466] on input "https://media.zencast.fm/strategies-for-business-growth-and-automation/rss" at bounding box center [624, 450] width 179 height 31
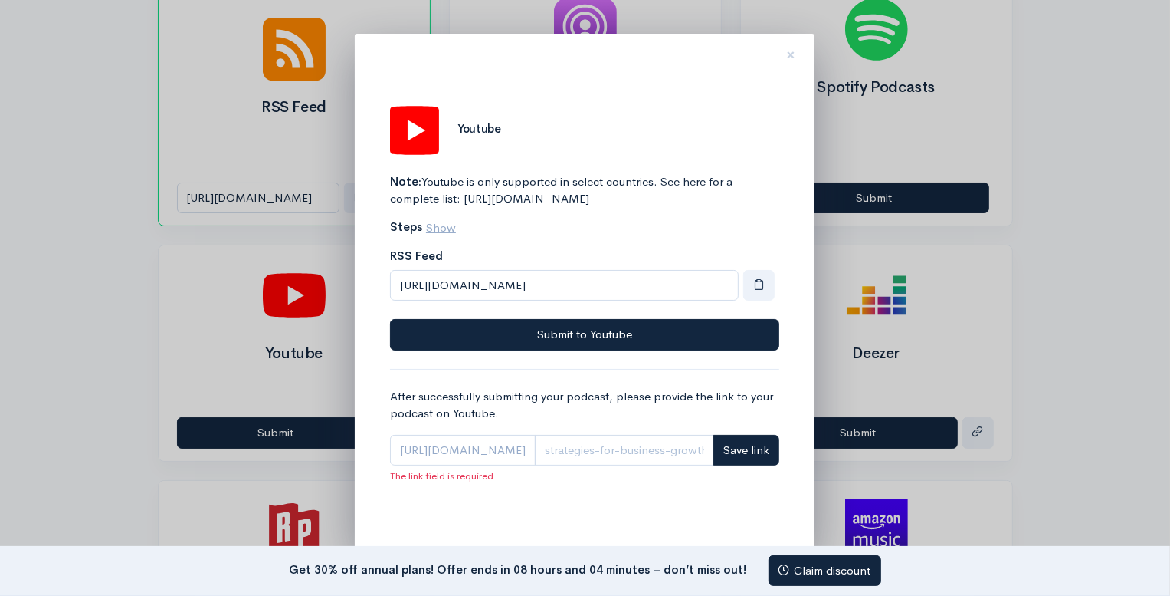
click at [512, 465] on span "https://www.youtube.com/playlist?list=" at bounding box center [463, 450] width 146 height 31
click at [484, 466] on span "https://www.youtube.com/playlist?list=" at bounding box center [463, 450] width 146 height 31
click at [757, 290] on span "button" at bounding box center [758, 283] width 11 height 11
